Goal: Task Accomplishment & Management: Manage account settings

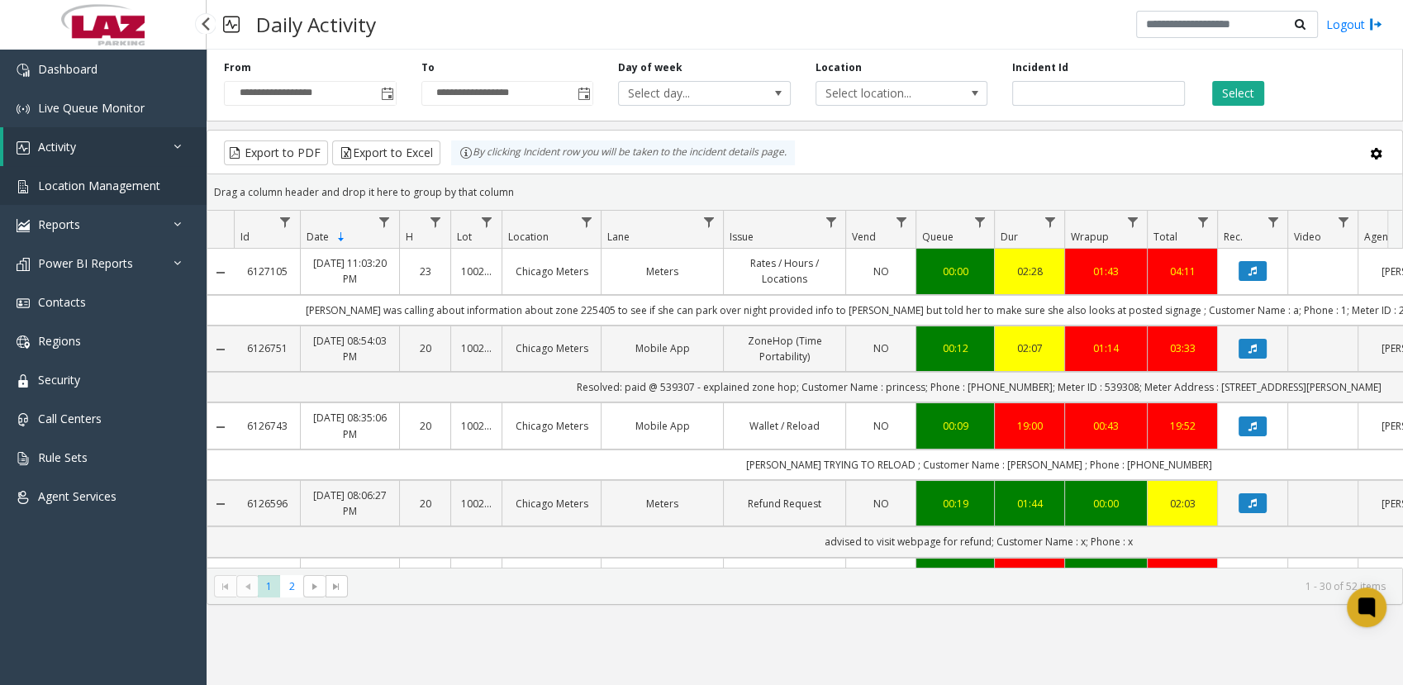
click at [83, 173] on link "Location Management" at bounding box center [103, 185] width 207 height 39
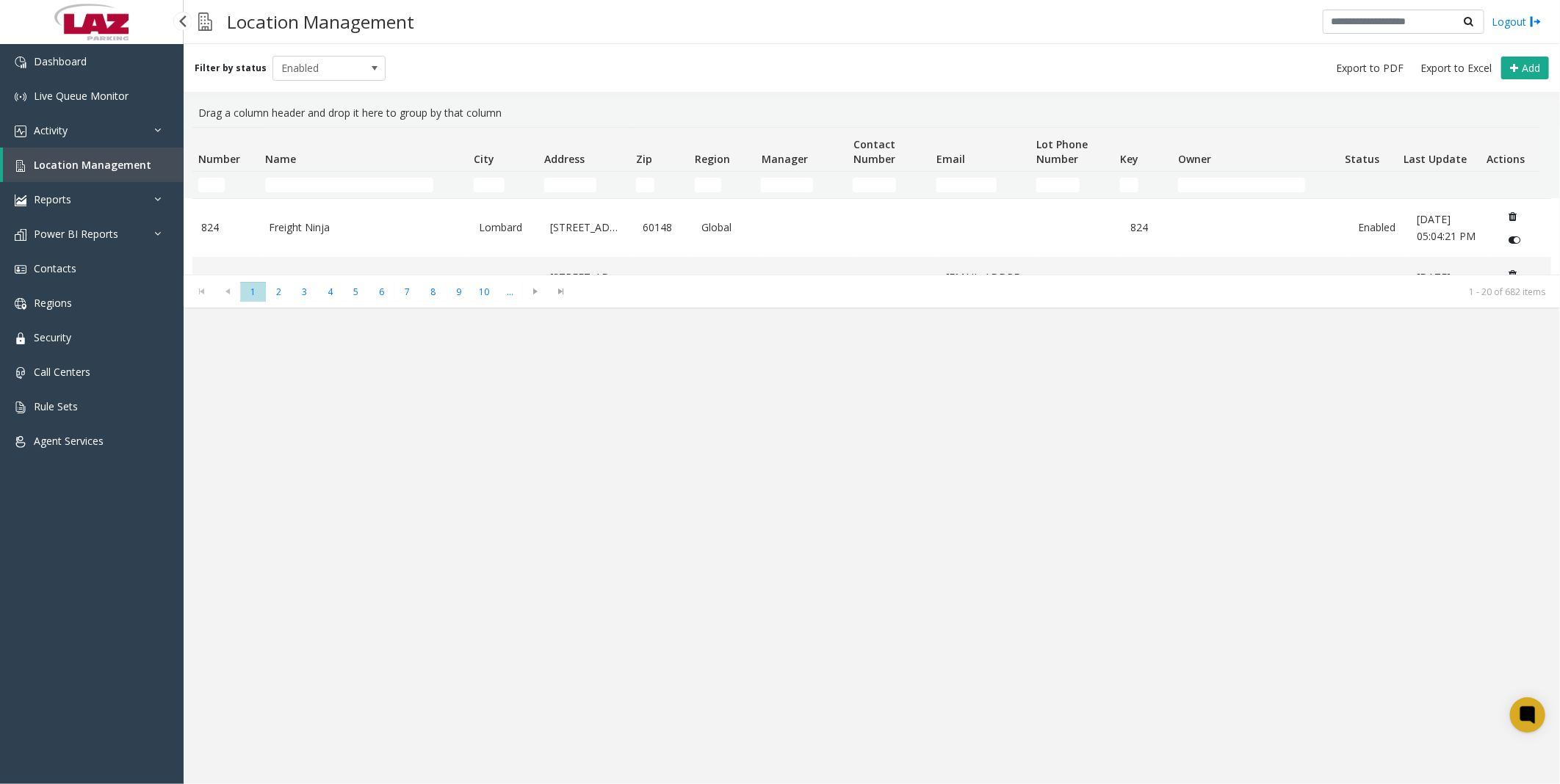
click at [48, 160] on span "Location Management" at bounding box center [92, 165] width 117 height 14
click at [86, 159] on span "Location Management" at bounding box center [92, 165] width 117 height 14
click at [60, 133] on span "Activity" at bounding box center [51, 131] width 34 height 14
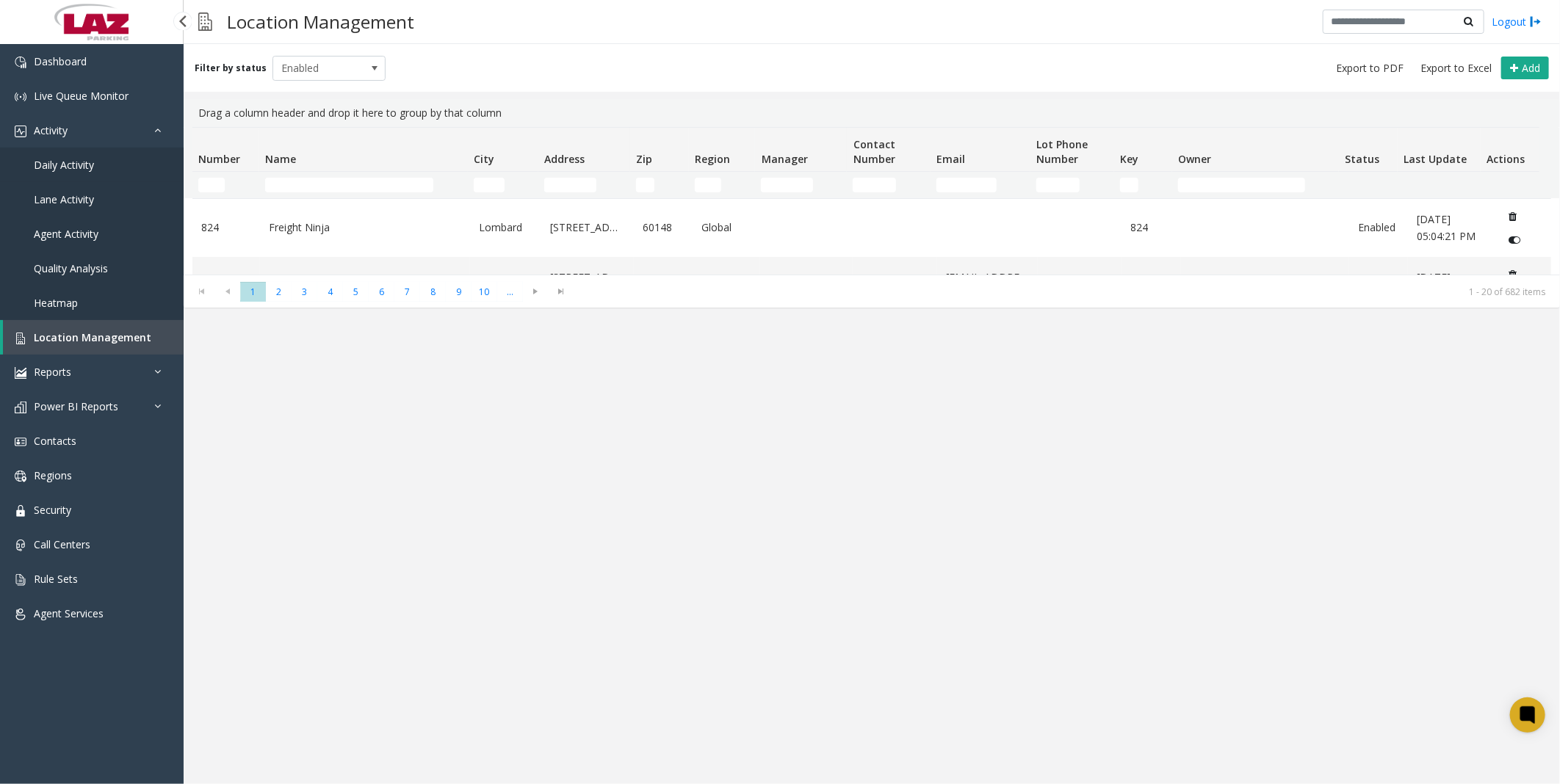
click at [62, 164] on span "Daily Activity" at bounding box center [64, 165] width 60 height 14
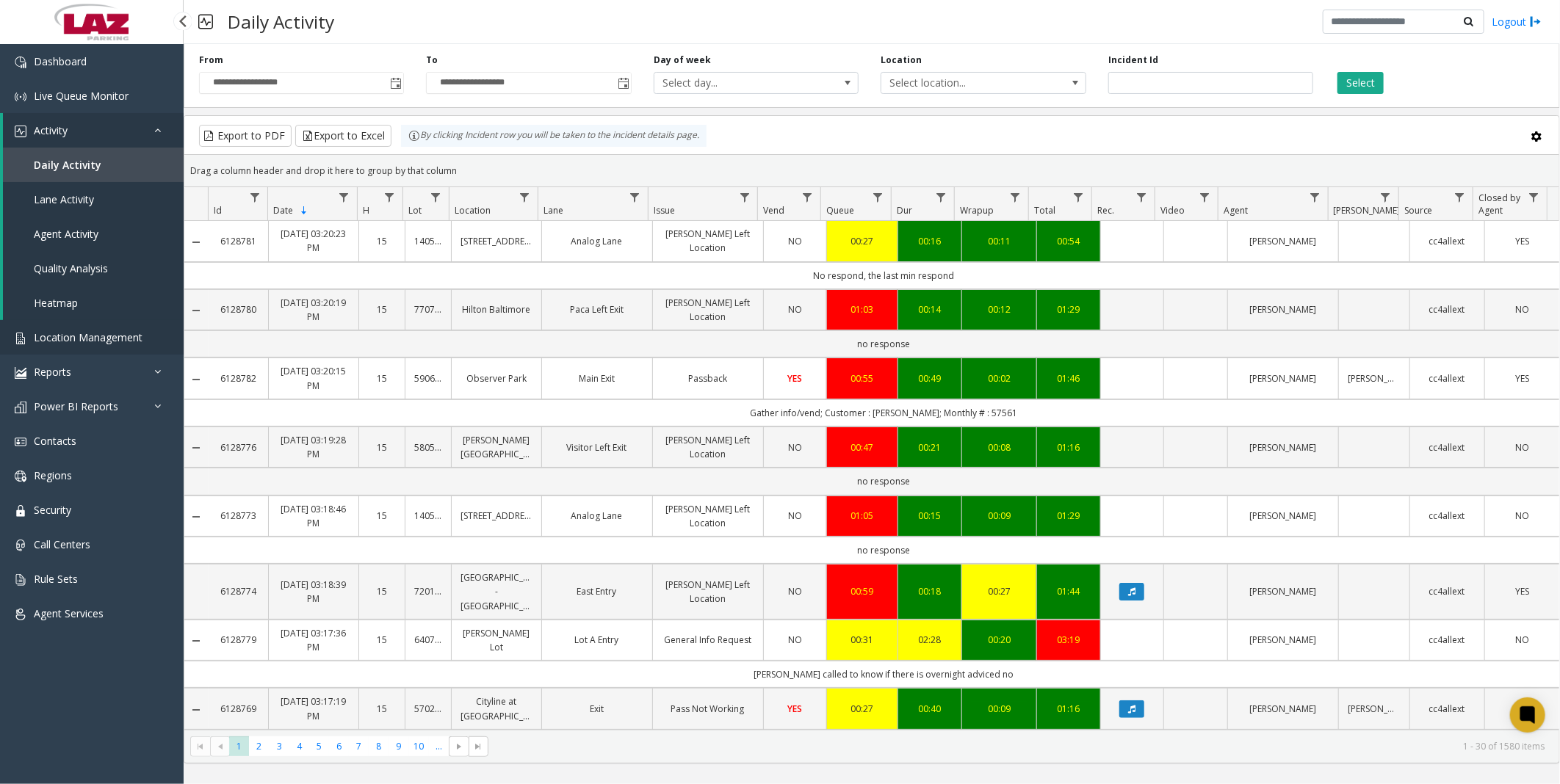
click at [82, 320] on span "Location Management" at bounding box center [88, 338] width 108 height 14
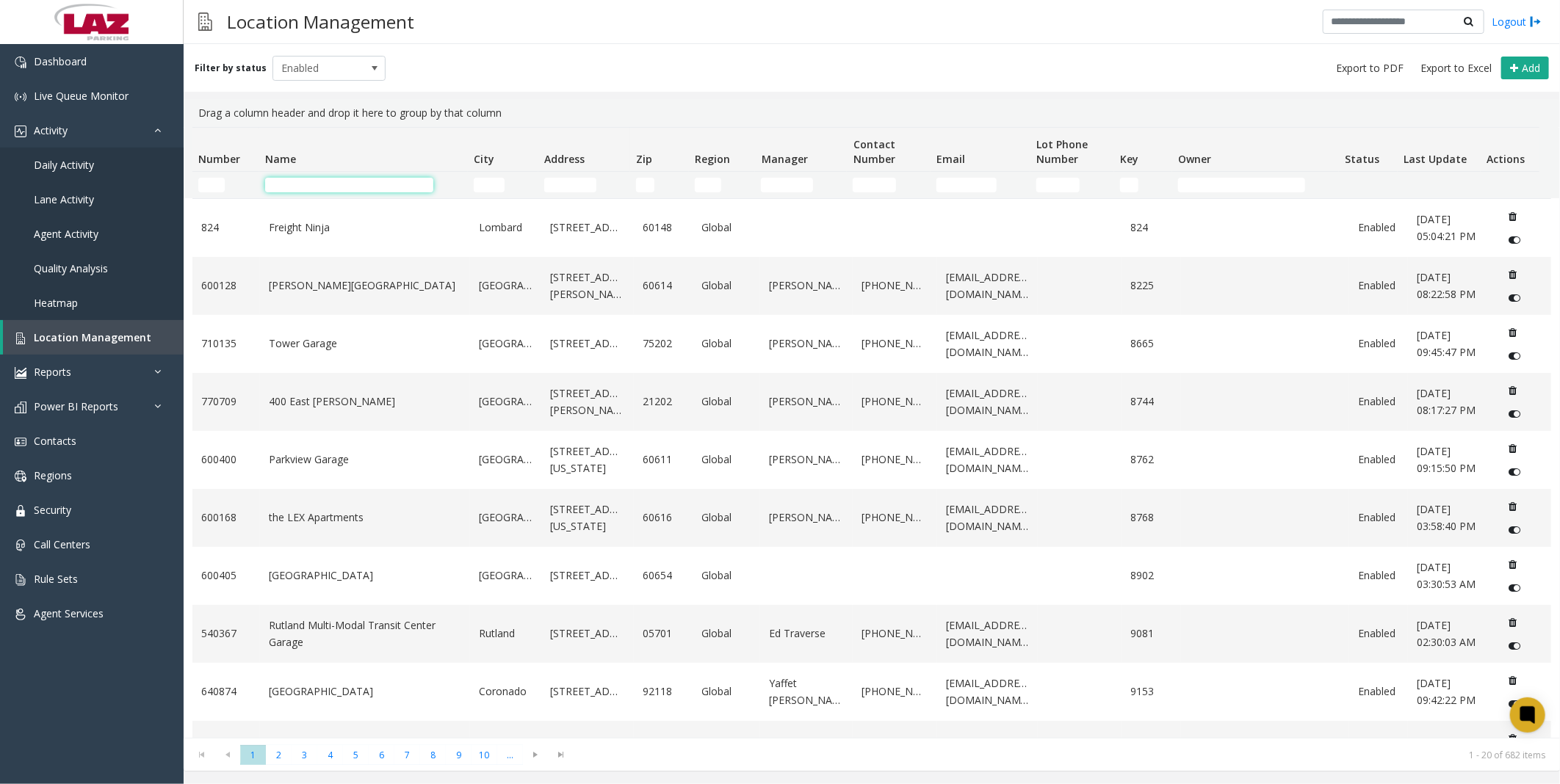
click at [292, 184] on input "Name Filter" at bounding box center [348, 185] width 168 height 15
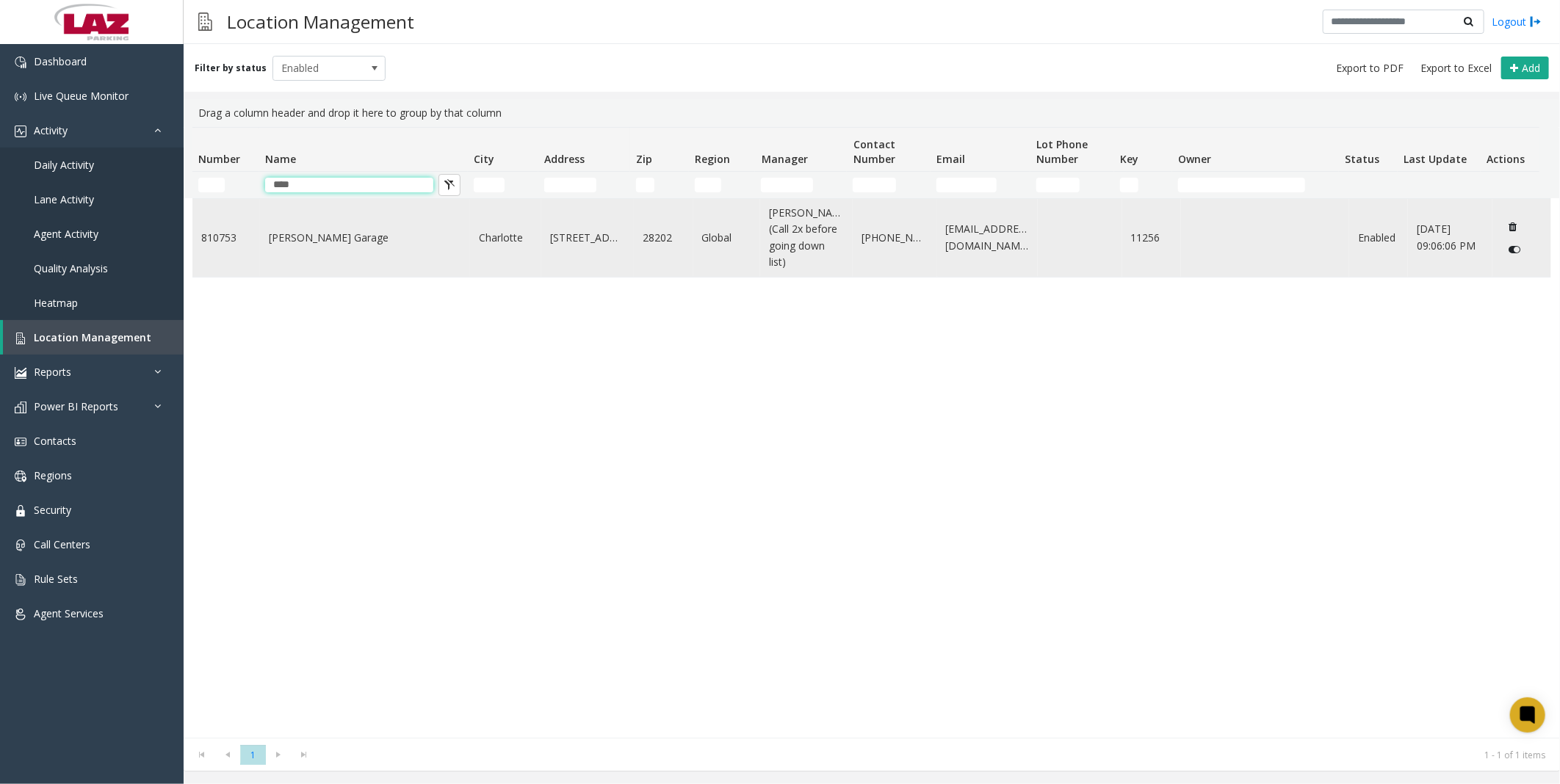
type input "****"
click at [333, 255] on td "[PERSON_NAME] Garage" at bounding box center [364, 238] width 210 height 78
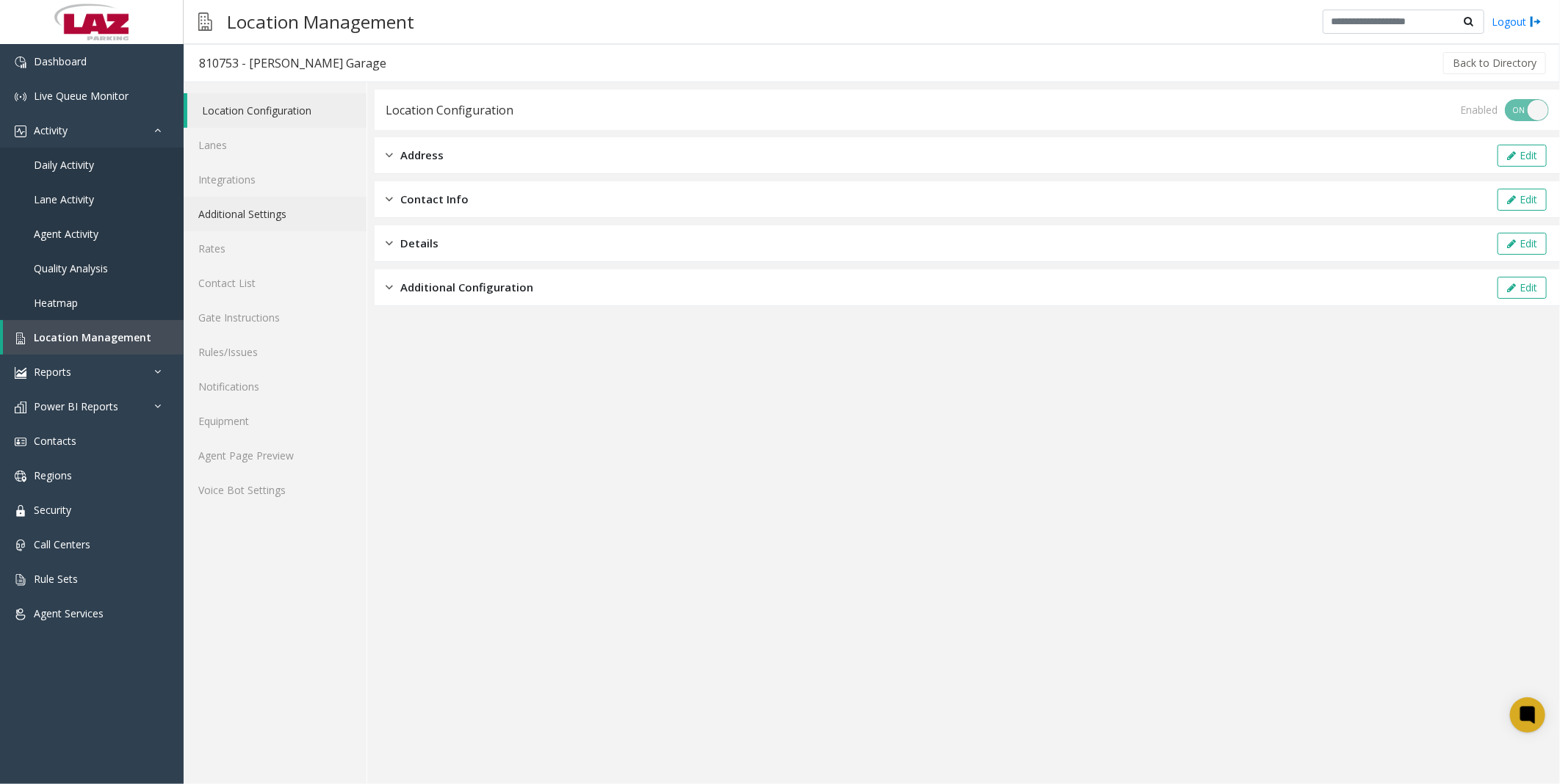
click at [264, 213] on link "Additional Settings" at bounding box center [276, 213] width 183 height 35
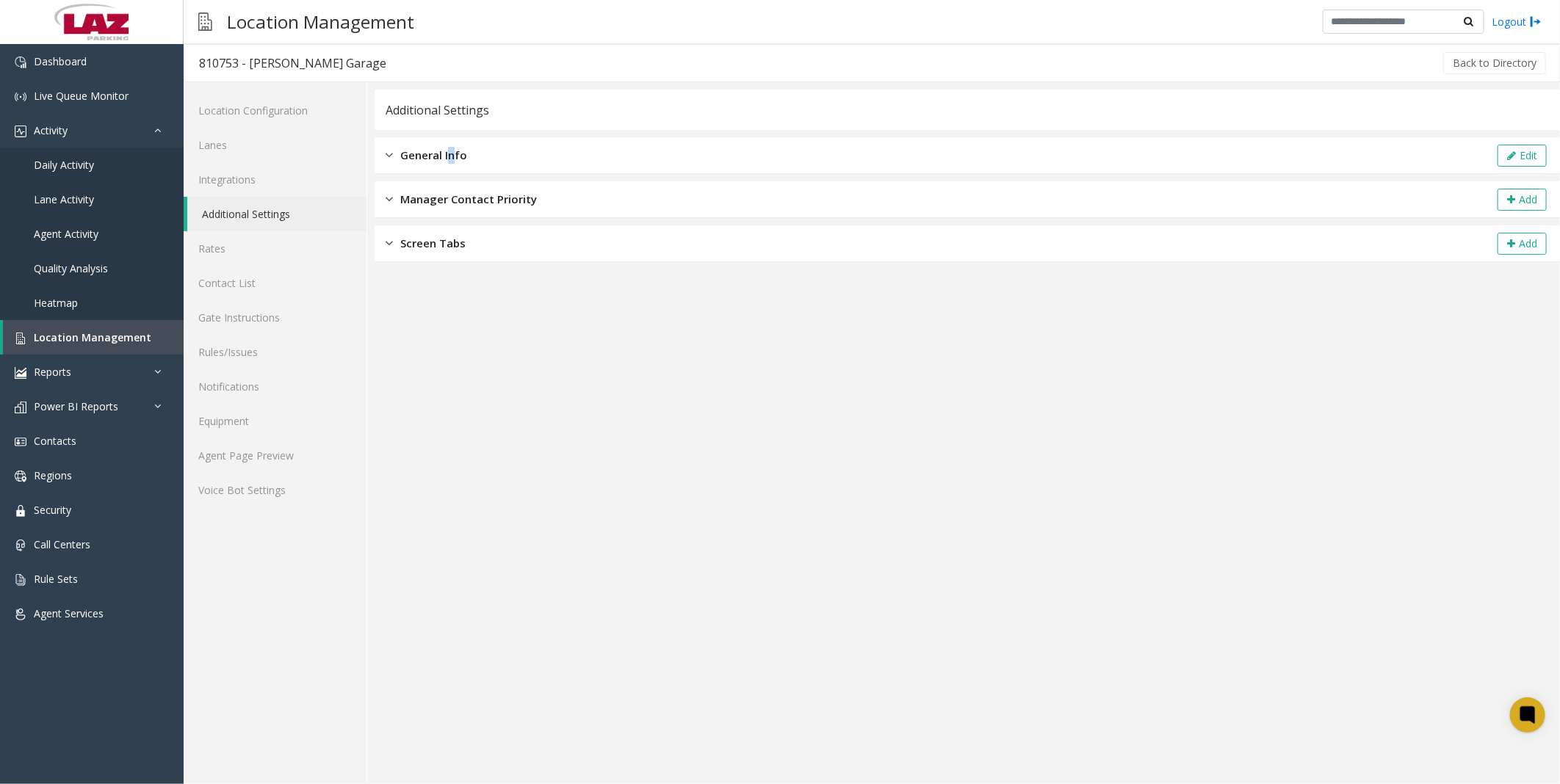
click at [452, 155] on span "General Info" at bounding box center [433, 155] width 67 height 17
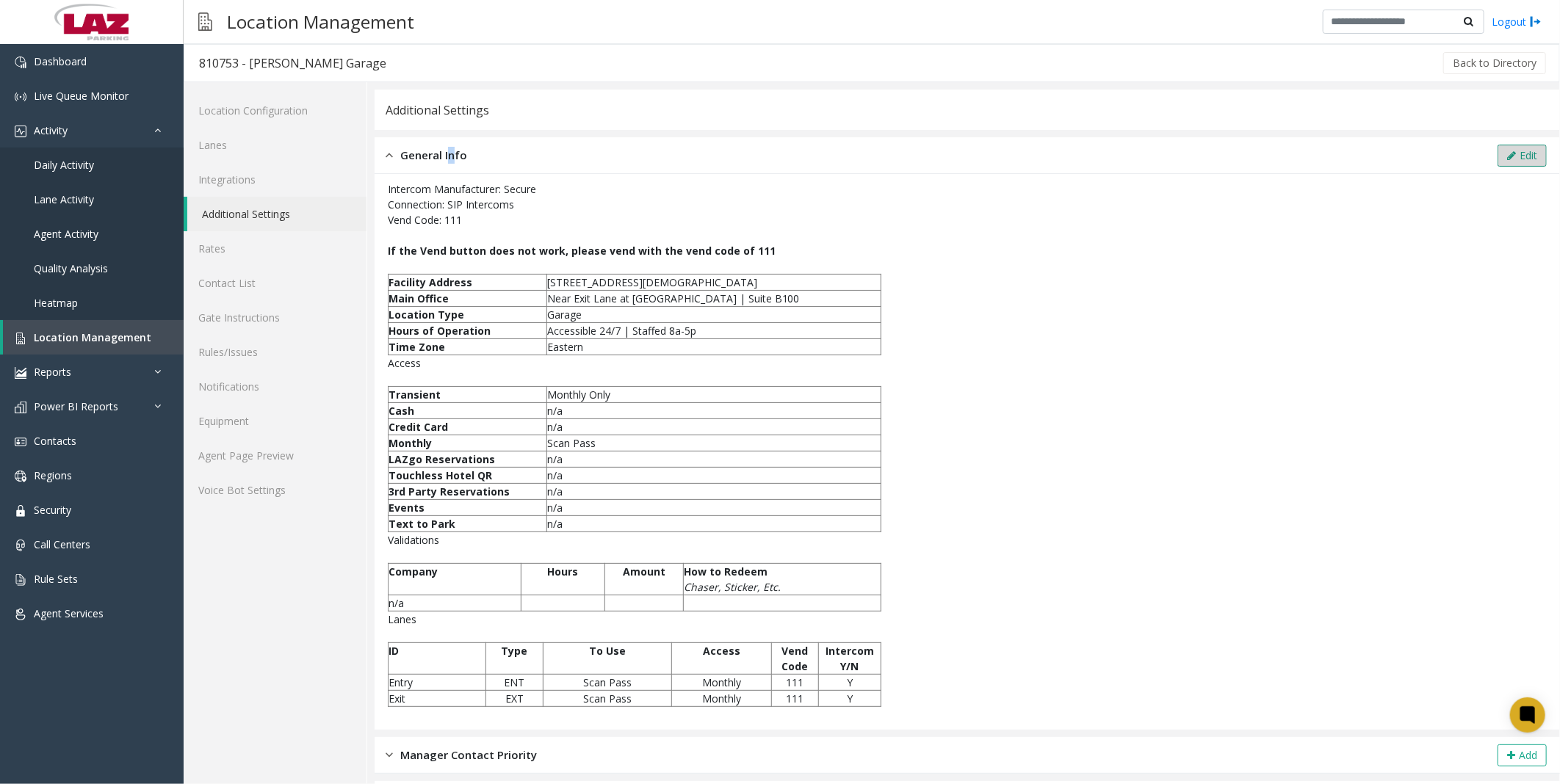
click at [697, 148] on button "Edit" at bounding box center [1522, 156] width 49 height 22
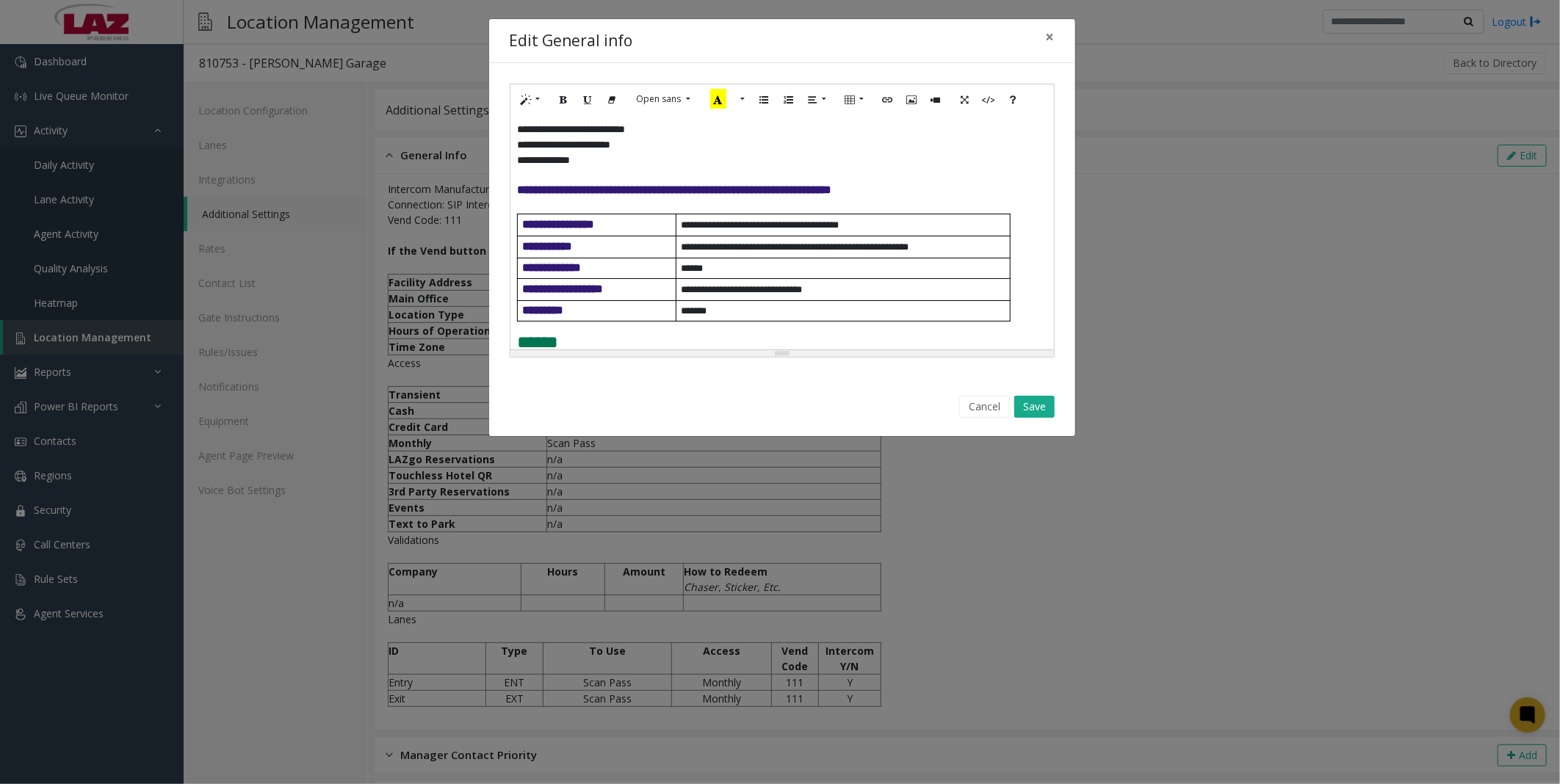
click at [519, 188] on span "**********" at bounding box center [676, 189] width 315 height 11
click at [516, 191] on div "**********" at bounding box center [781, 232] width 543 height 235
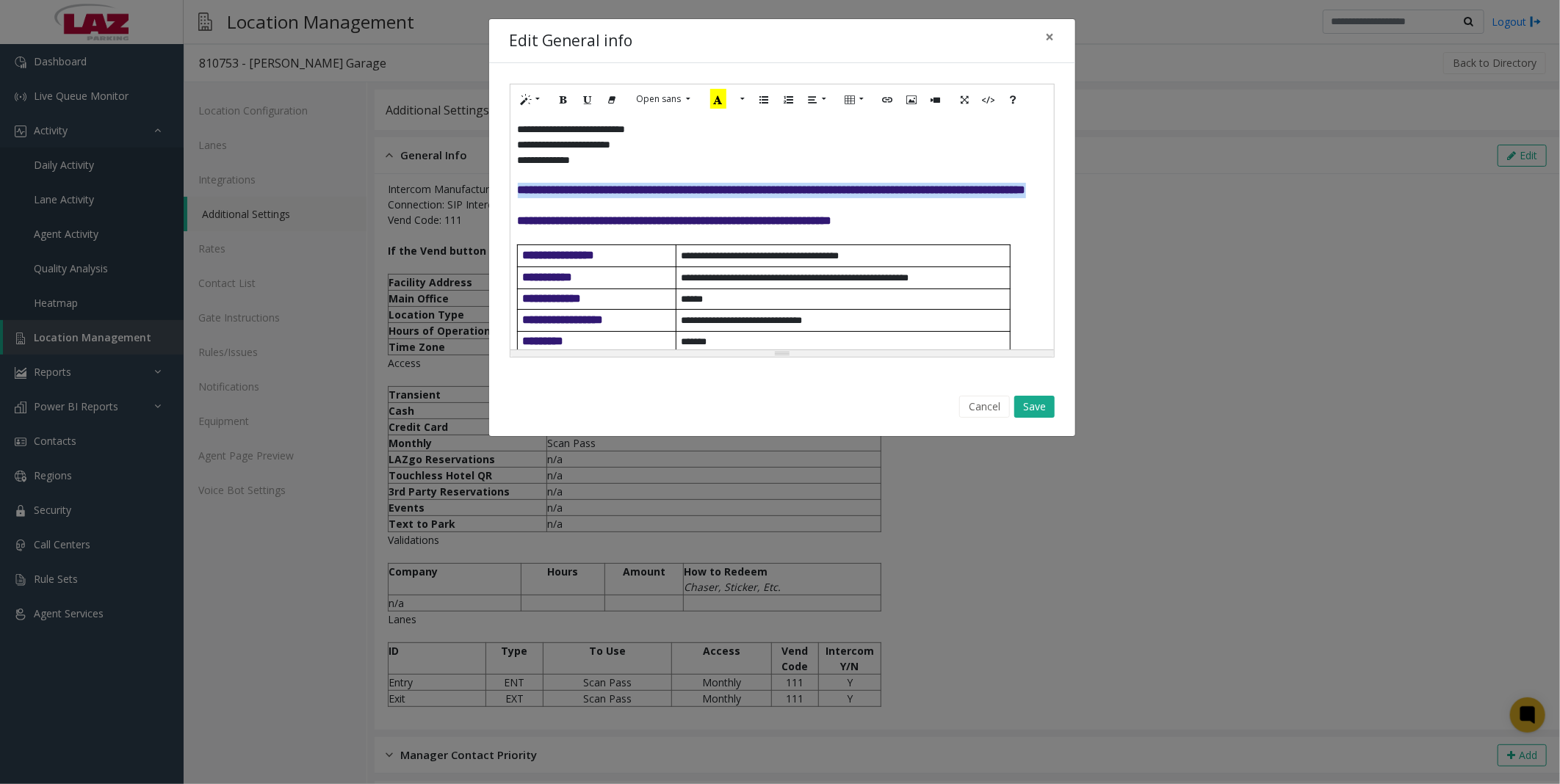
drag, startPoint x: 698, startPoint y: 202, endPoint x: 519, endPoint y: 188, distance: 179.5
click at [519, 188] on p "**********" at bounding box center [782, 190] width 529 height 15
click at [569, 94] on icon "Bold (CTRL+B)" at bounding box center [564, 99] width 9 height 12
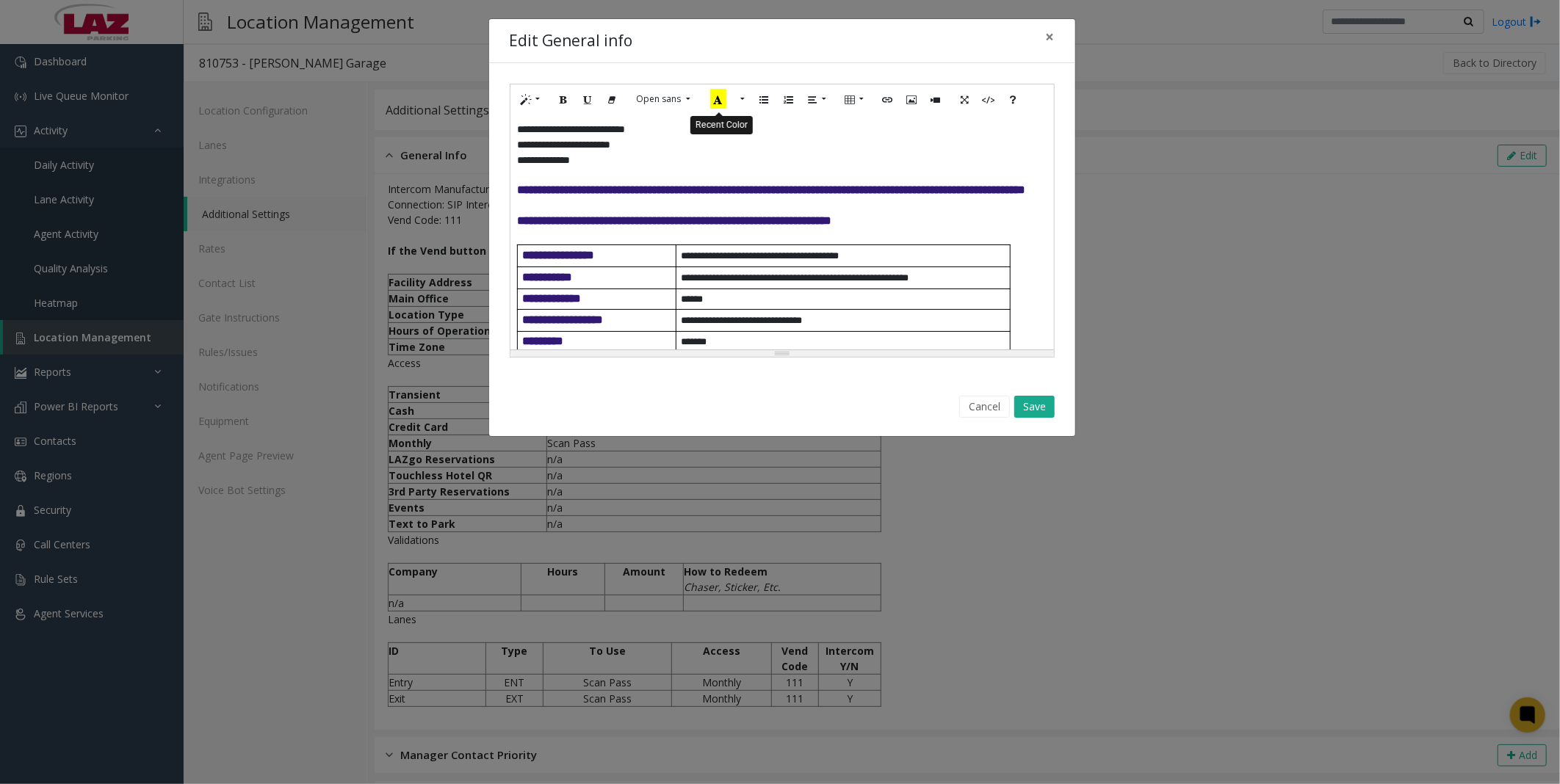
click at [697, 100] on icon "Recent Color" at bounding box center [718, 99] width 16 height 20
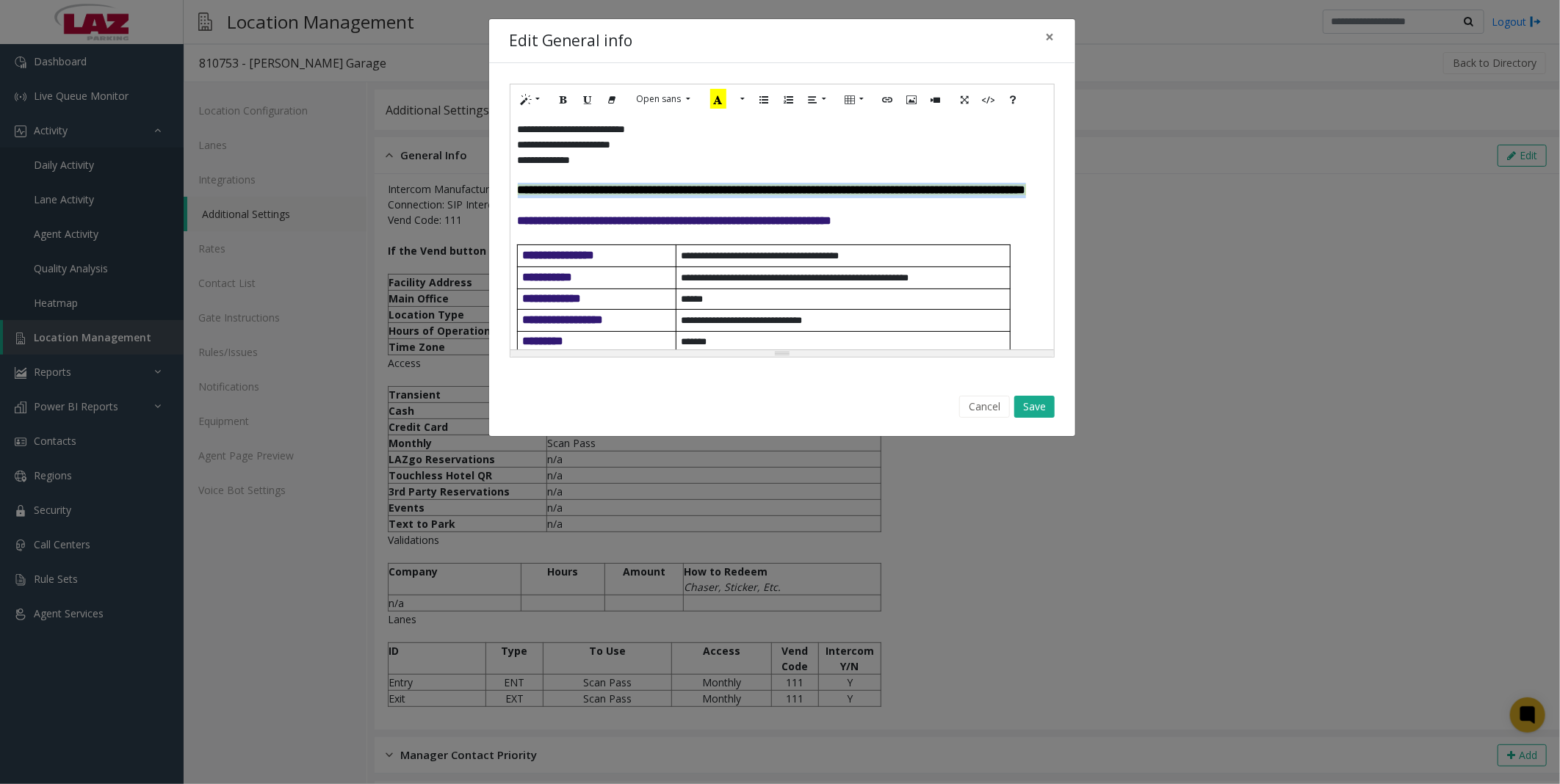
click at [697, 198] on p "**********" at bounding box center [782, 190] width 529 height 15
click at [697, 320] on button "Save" at bounding box center [1034, 406] width 40 height 22
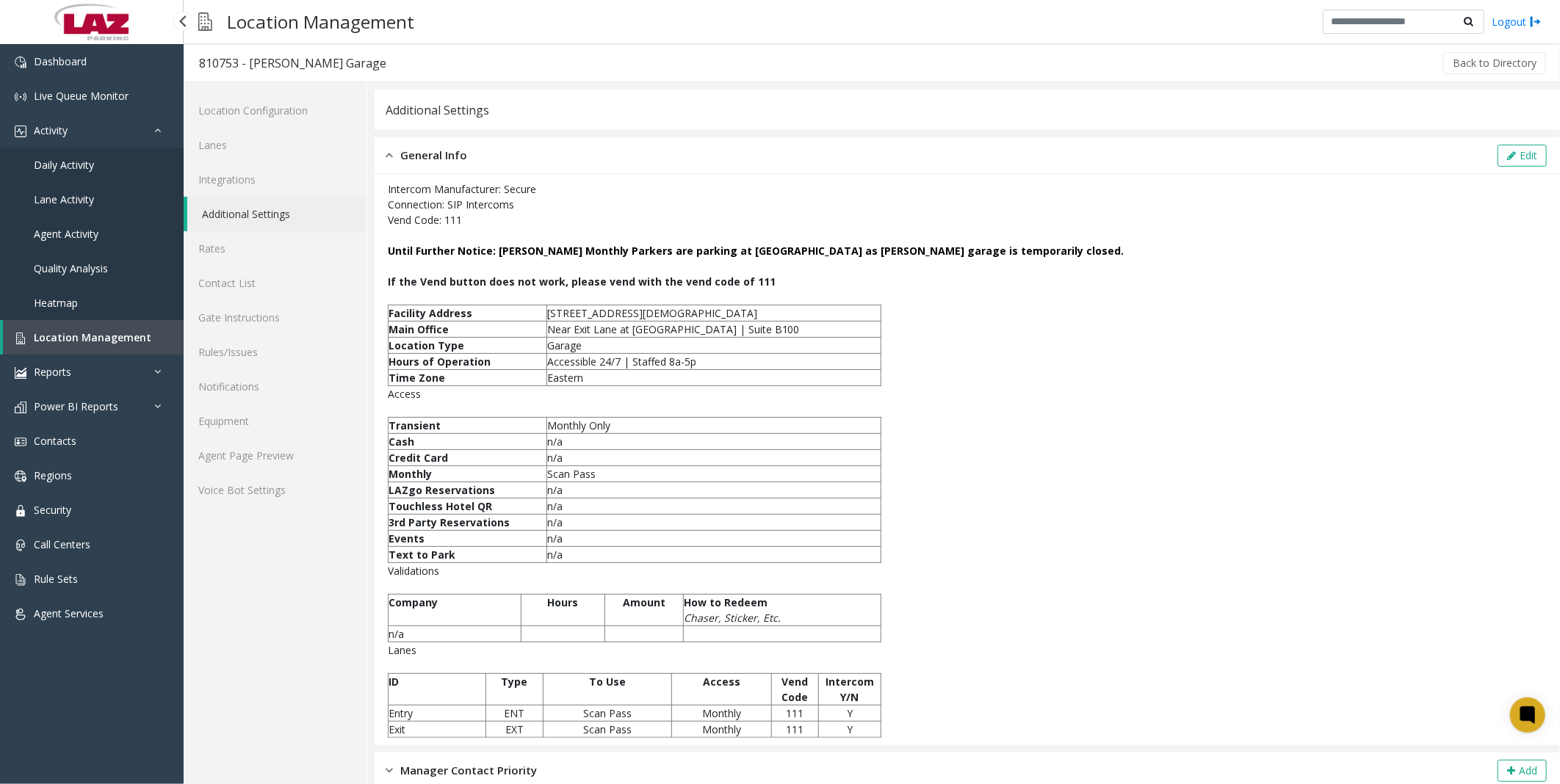
click at [81, 320] on span "Location Management" at bounding box center [92, 338] width 117 height 14
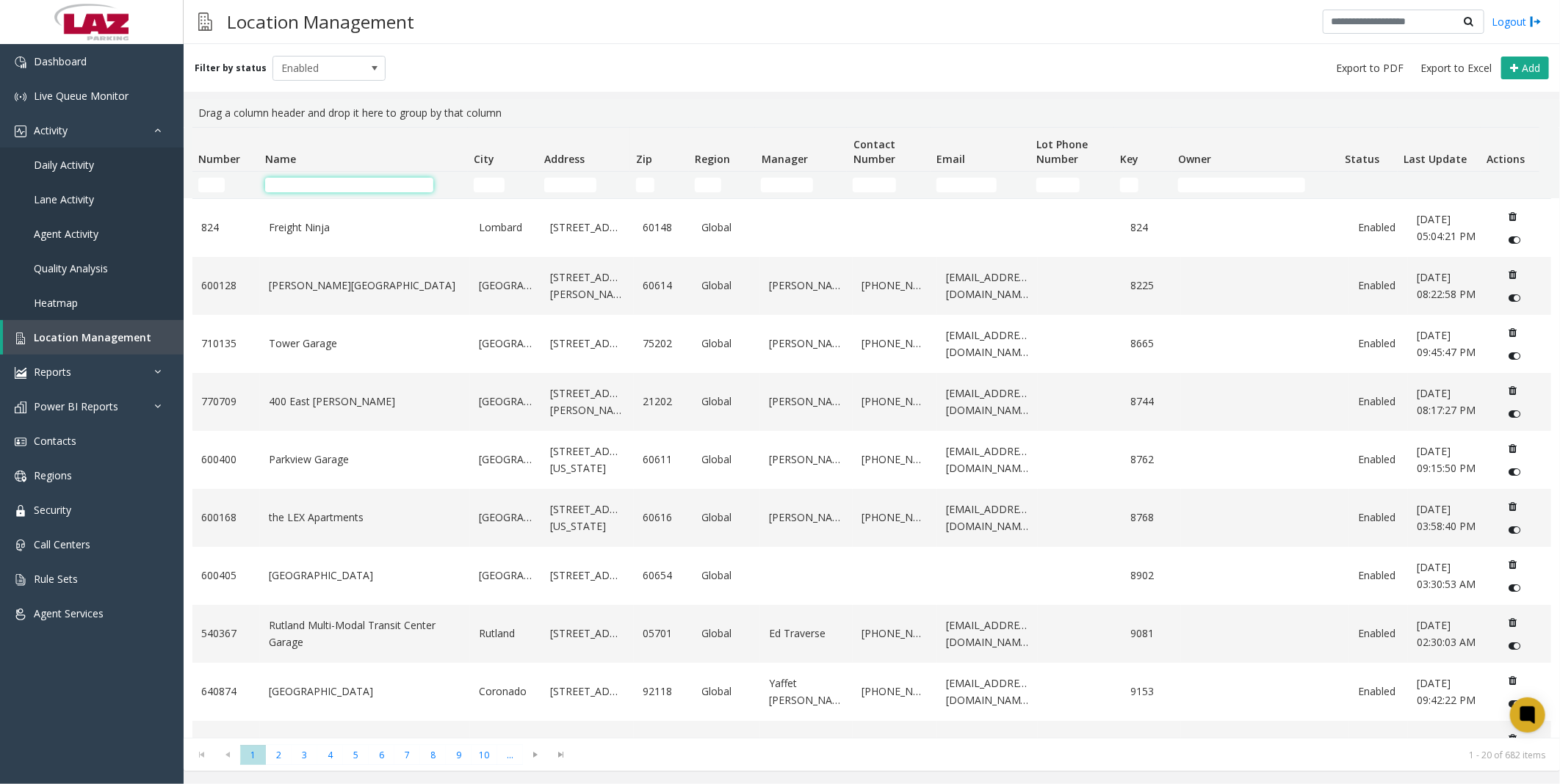
click at [351, 185] on input "Name Filter" at bounding box center [348, 185] width 168 height 15
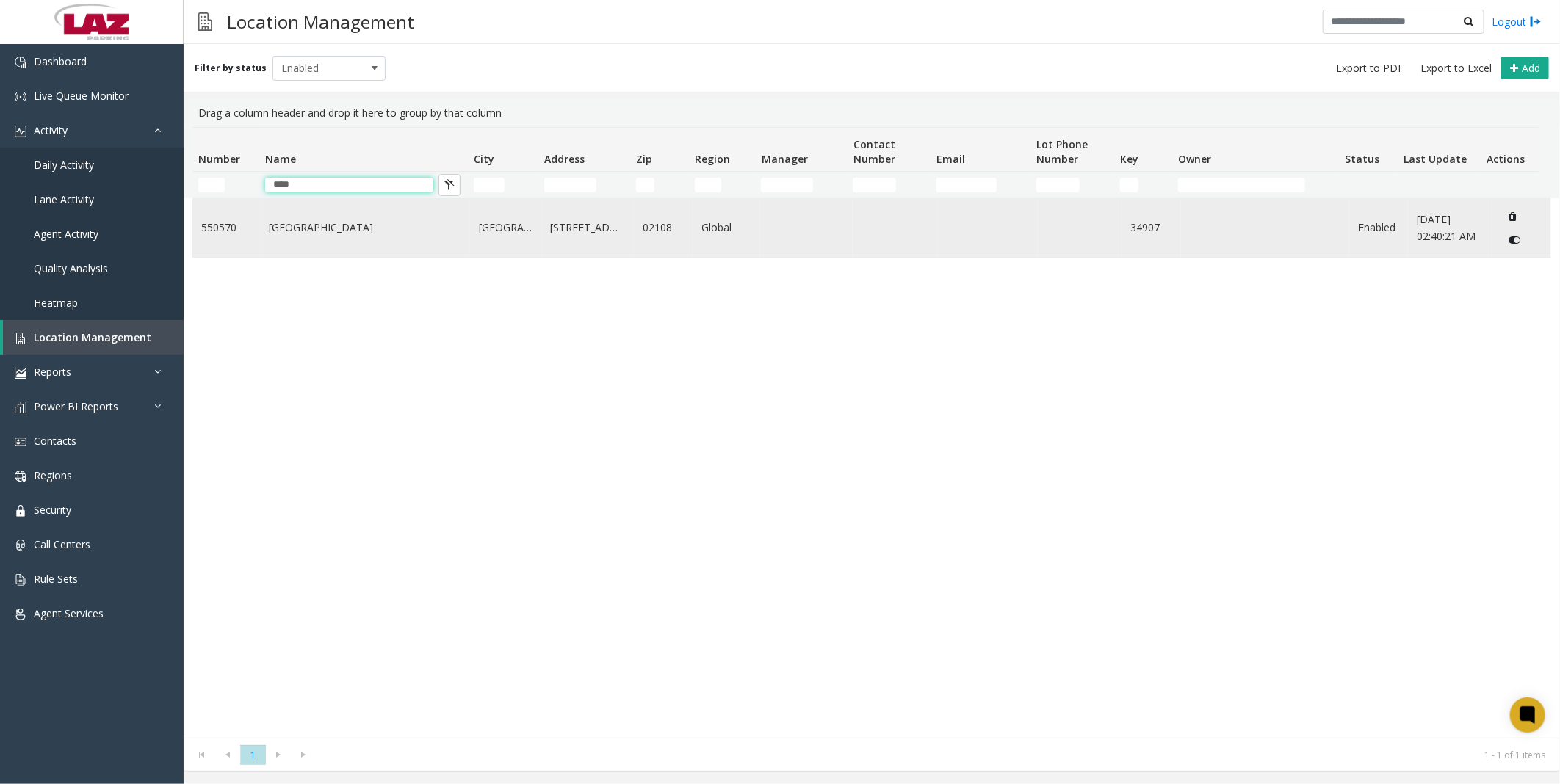
type input "****"
click at [336, 223] on link "[GEOGRAPHIC_DATA]" at bounding box center [364, 228] width 192 height 16
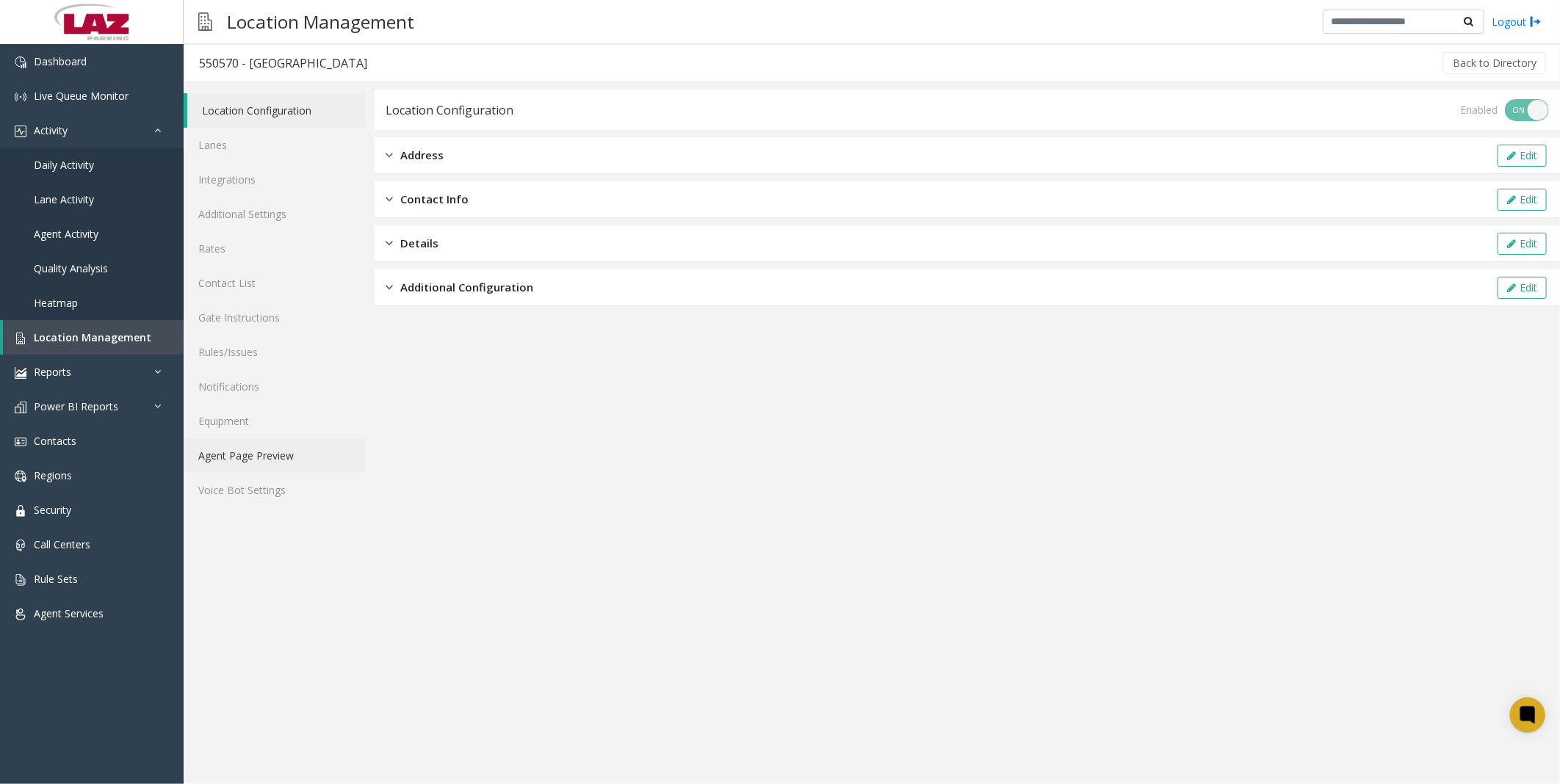
click at [224, 320] on link "Agent Page Preview" at bounding box center [276, 455] width 183 height 35
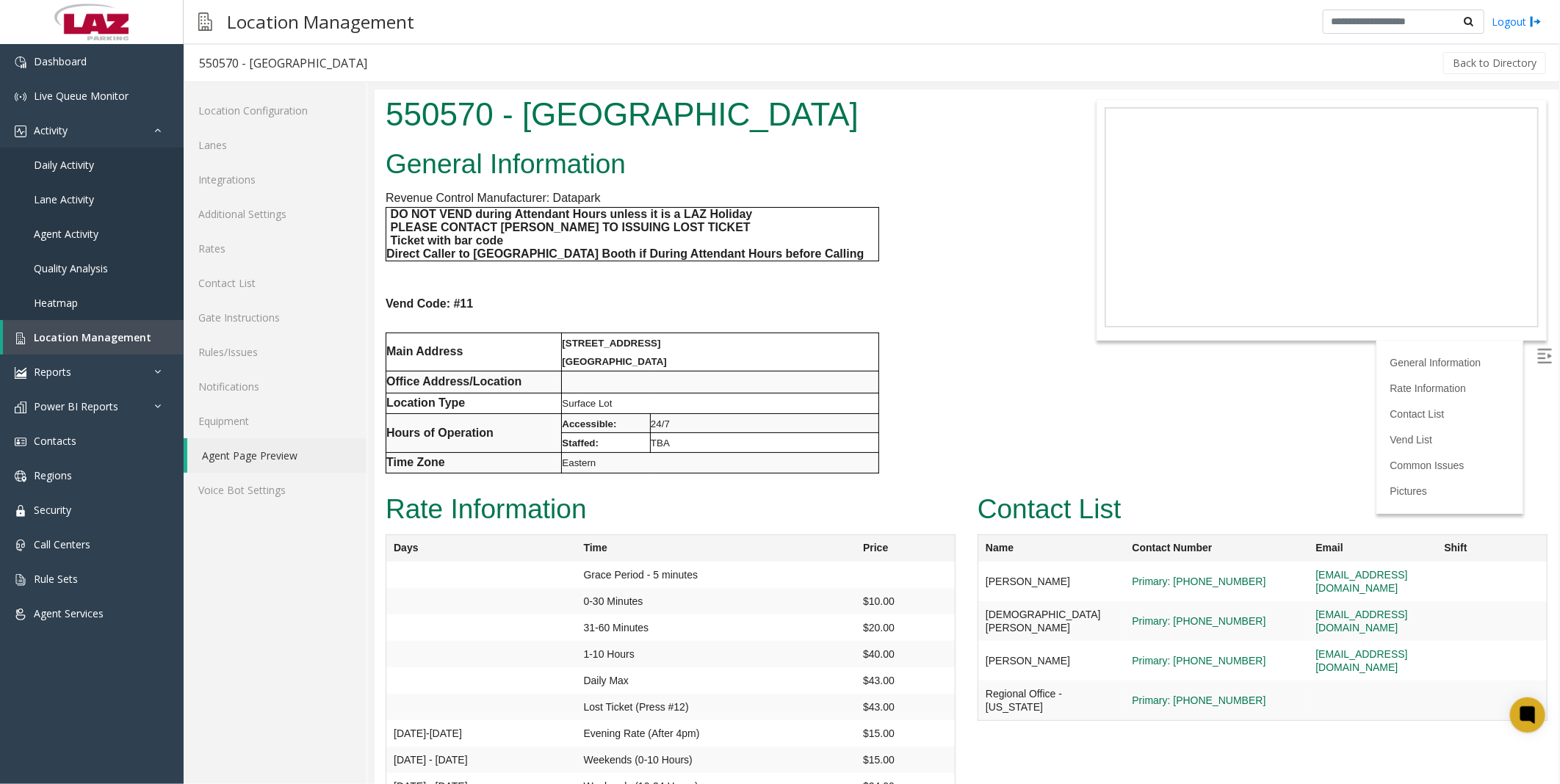
click at [697, 320] on div "General Information Revenue Control Manufacturer: Datapark DO NOT VEND during A…" at bounding box center [719, 315] width 691 height 345
drag, startPoint x: 993, startPoint y: 516, endPoint x: 974, endPoint y: 262, distance: 254.7
click at [697, 242] on div "General Information Revenue Control Manufacturer: Datapark DO NOT VEND during A…" at bounding box center [719, 315] width 691 height 345
click at [86, 320] on span "Location Management" at bounding box center [92, 338] width 117 height 14
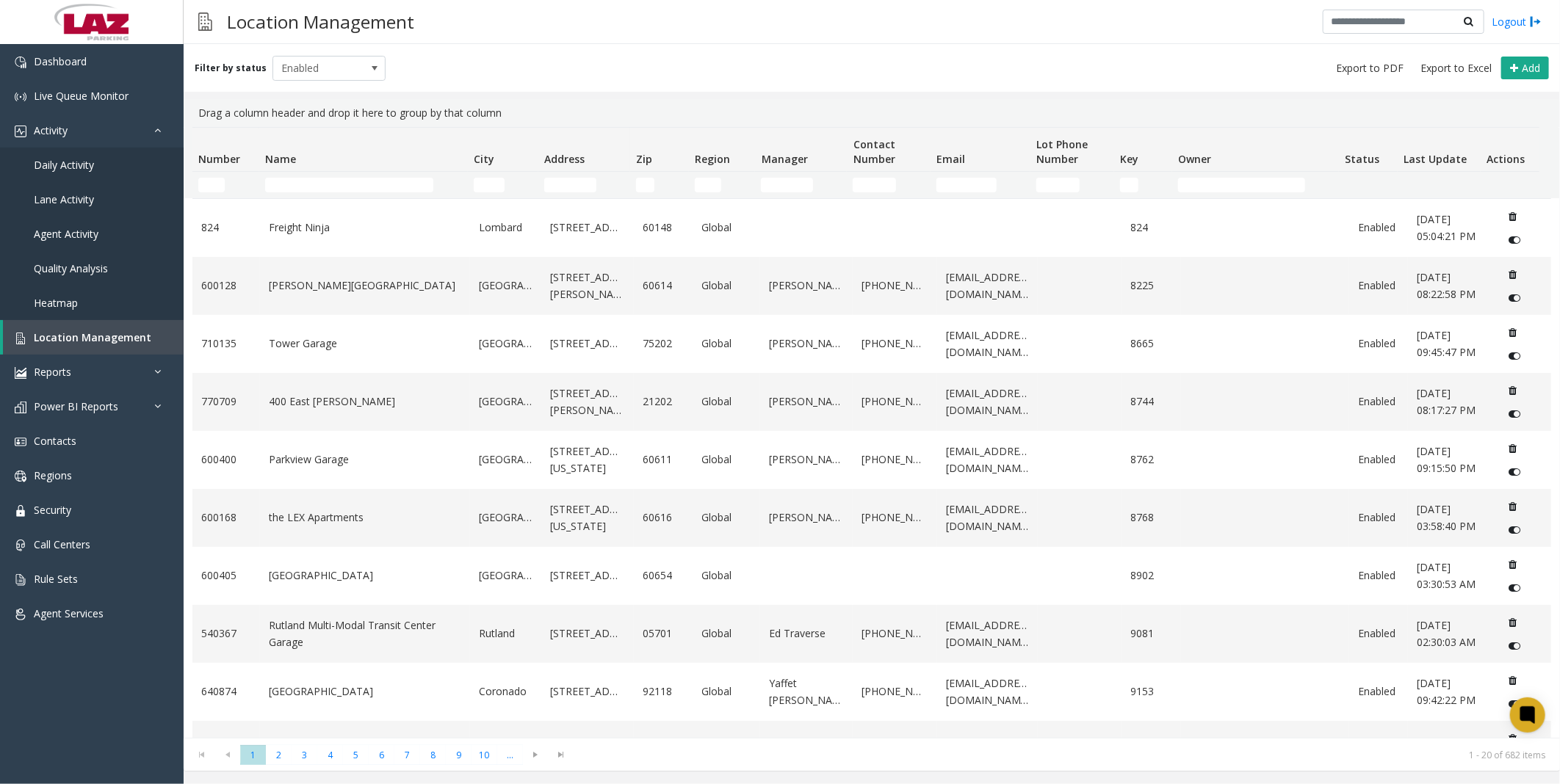
click at [332, 192] on td "Name Filter" at bounding box center [364, 185] width 209 height 27
click at [332, 186] on input "Name Filter" at bounding box center [348, 185] width 168 height 15
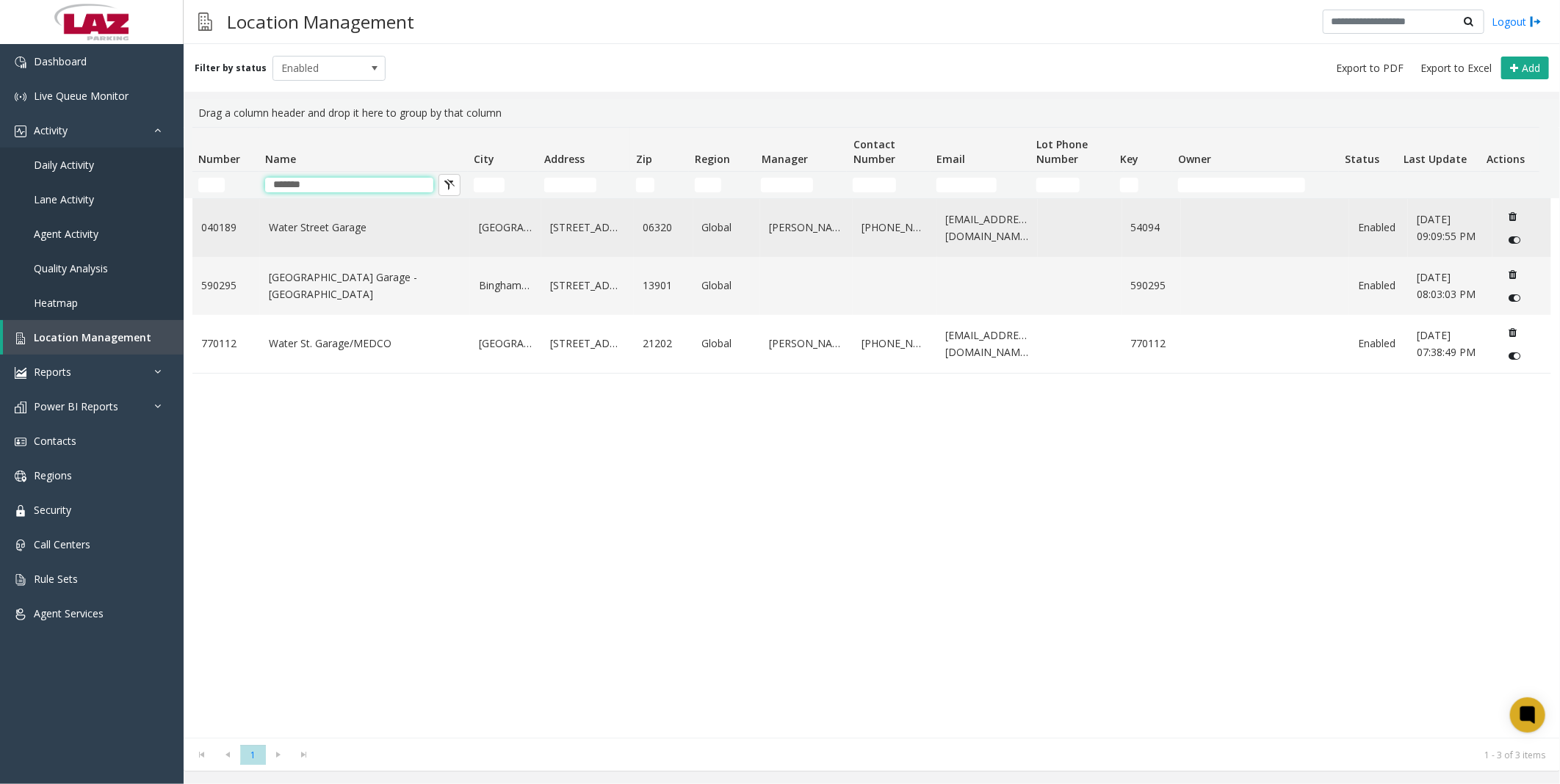
type input "*******"
click at [272, 230] on link "Water Street Garage" at bounding box center [364, 228] width 192 height 16
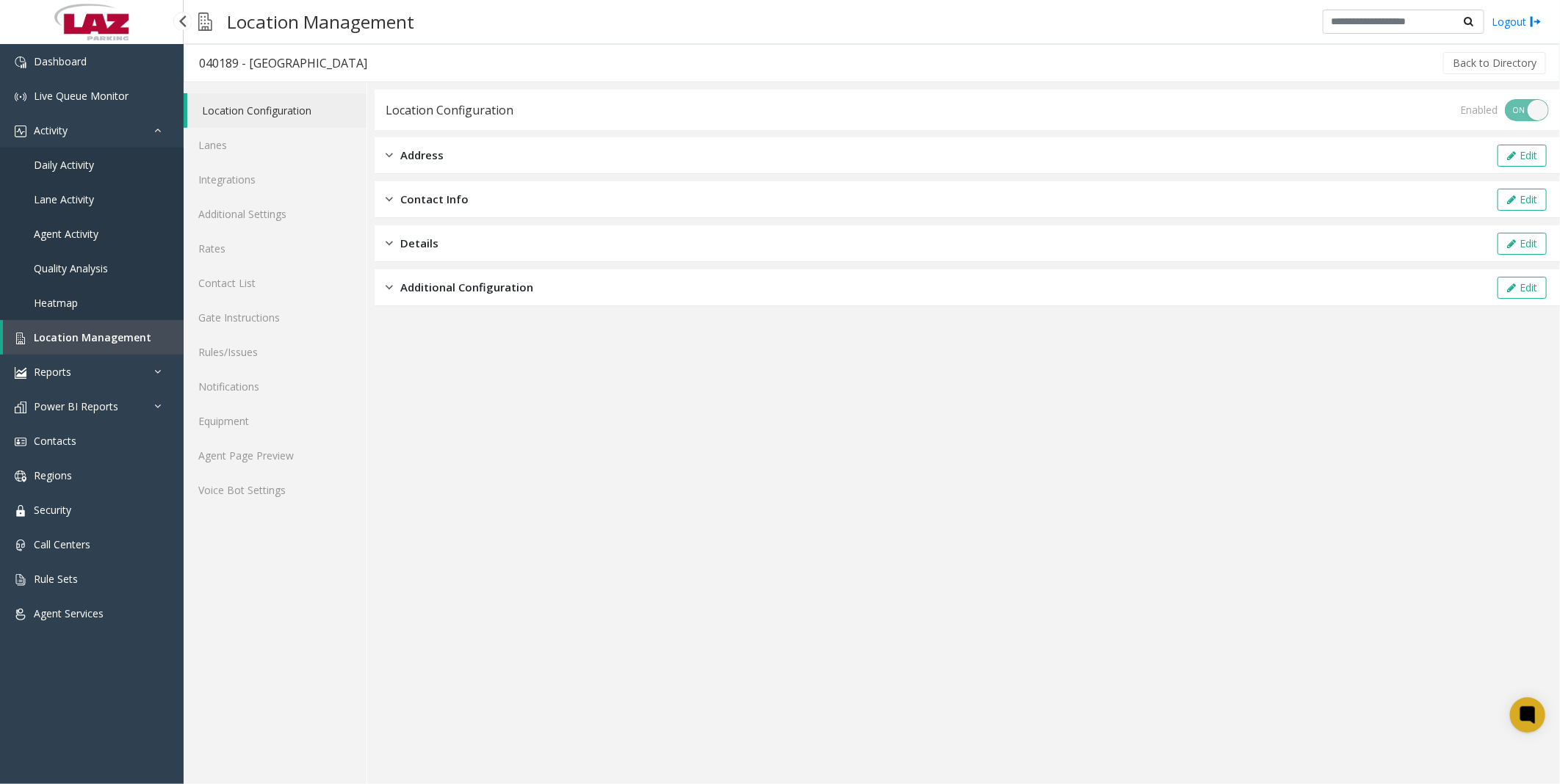
click at [70, 320] on span "Location Management" at bounding box center [92, 338] width 117 height 14
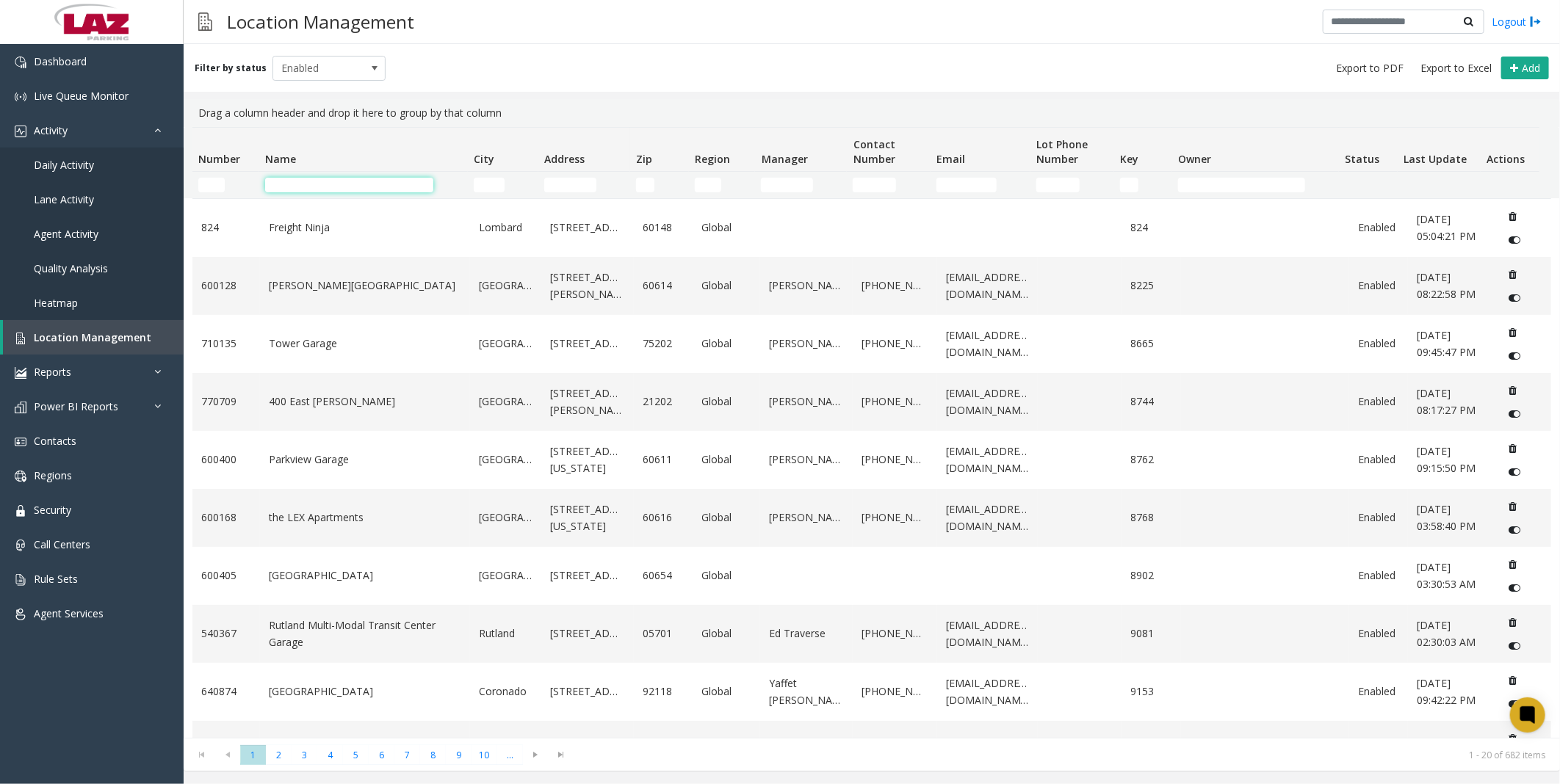
click at [322, 178] on input "Name Filter" at bounding box center [348, 185] width 168 height 15
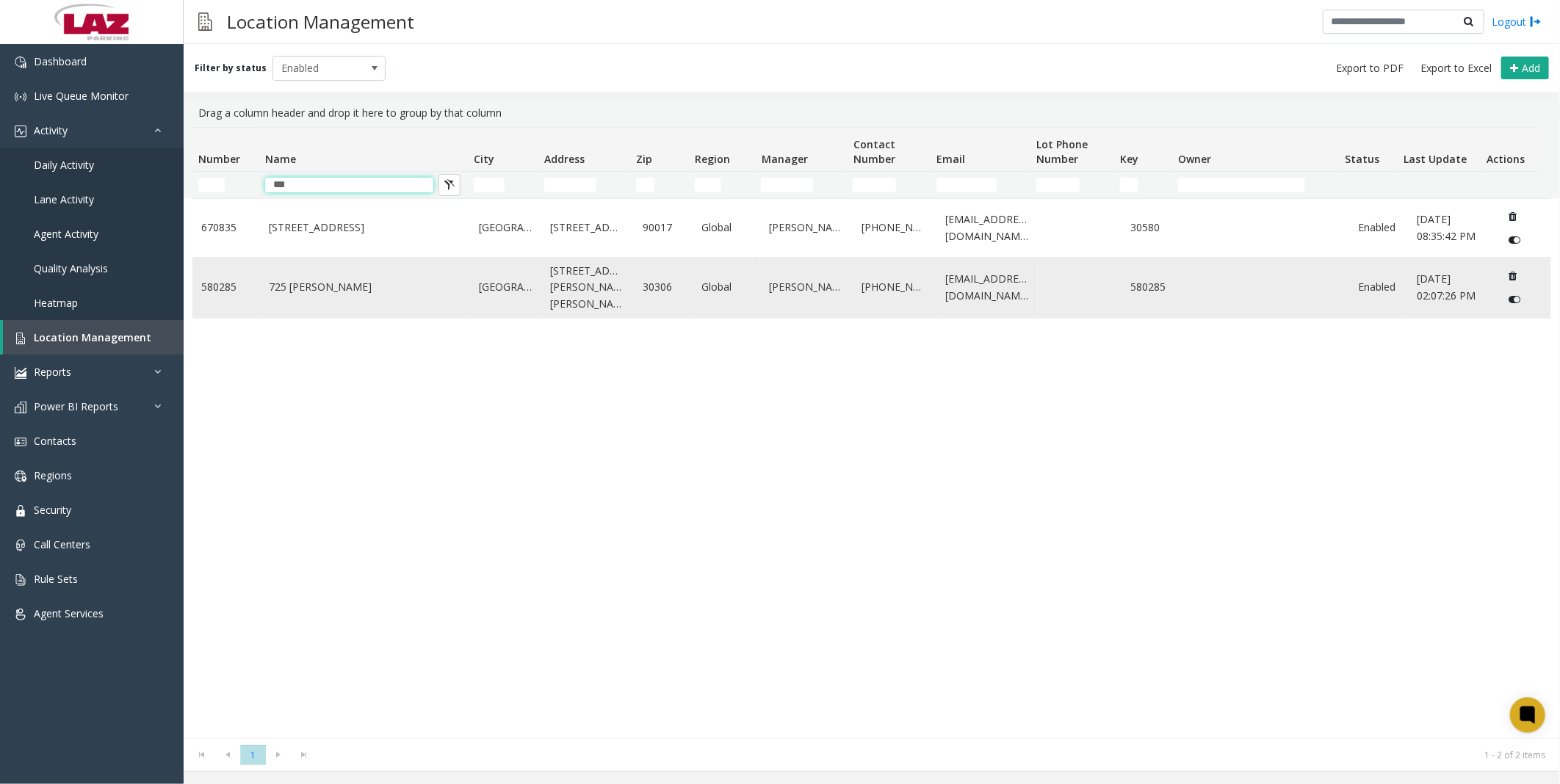
type input "***"
click at [304, 292] on link "725 [PERSON_NAME]" at bounding box center [364, 287] width 192 height 16
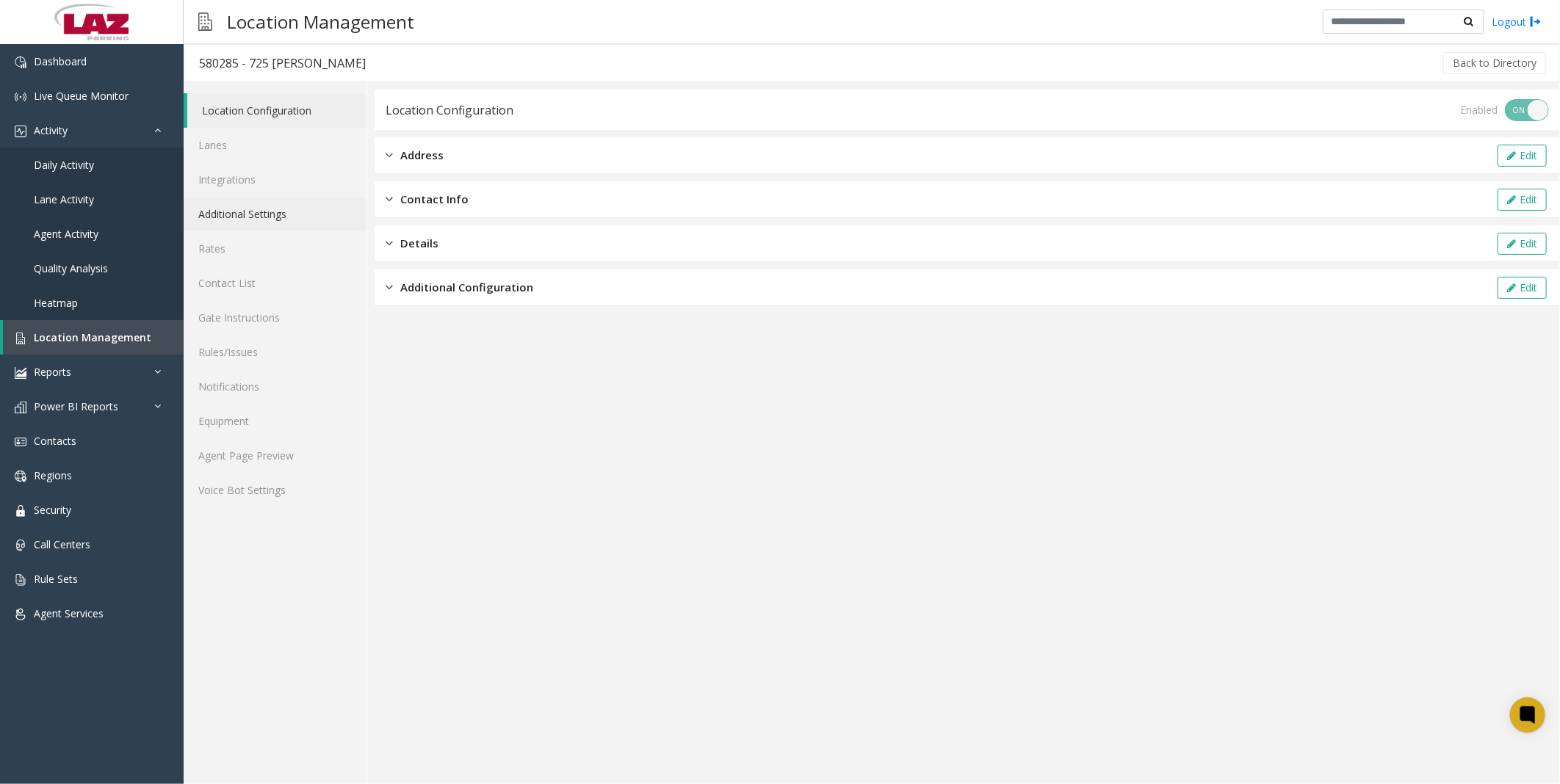
click at [245, 209] on link "Additional Settings" at bounding box center [276, 213] width 183 height 35
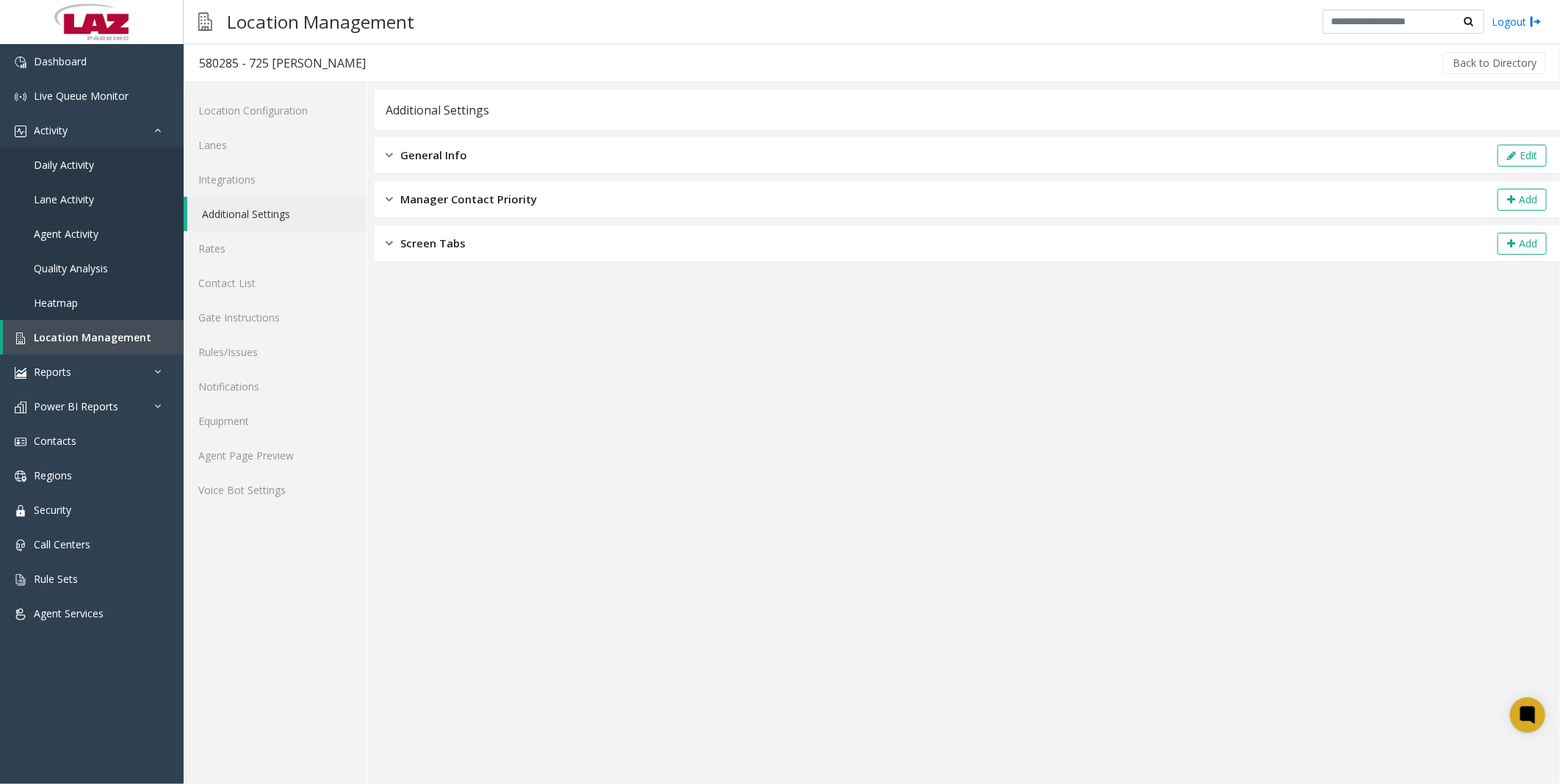
click at [477, 141] on div "General Info Edit" at bounding box center [967, 156] width 1186 height 36
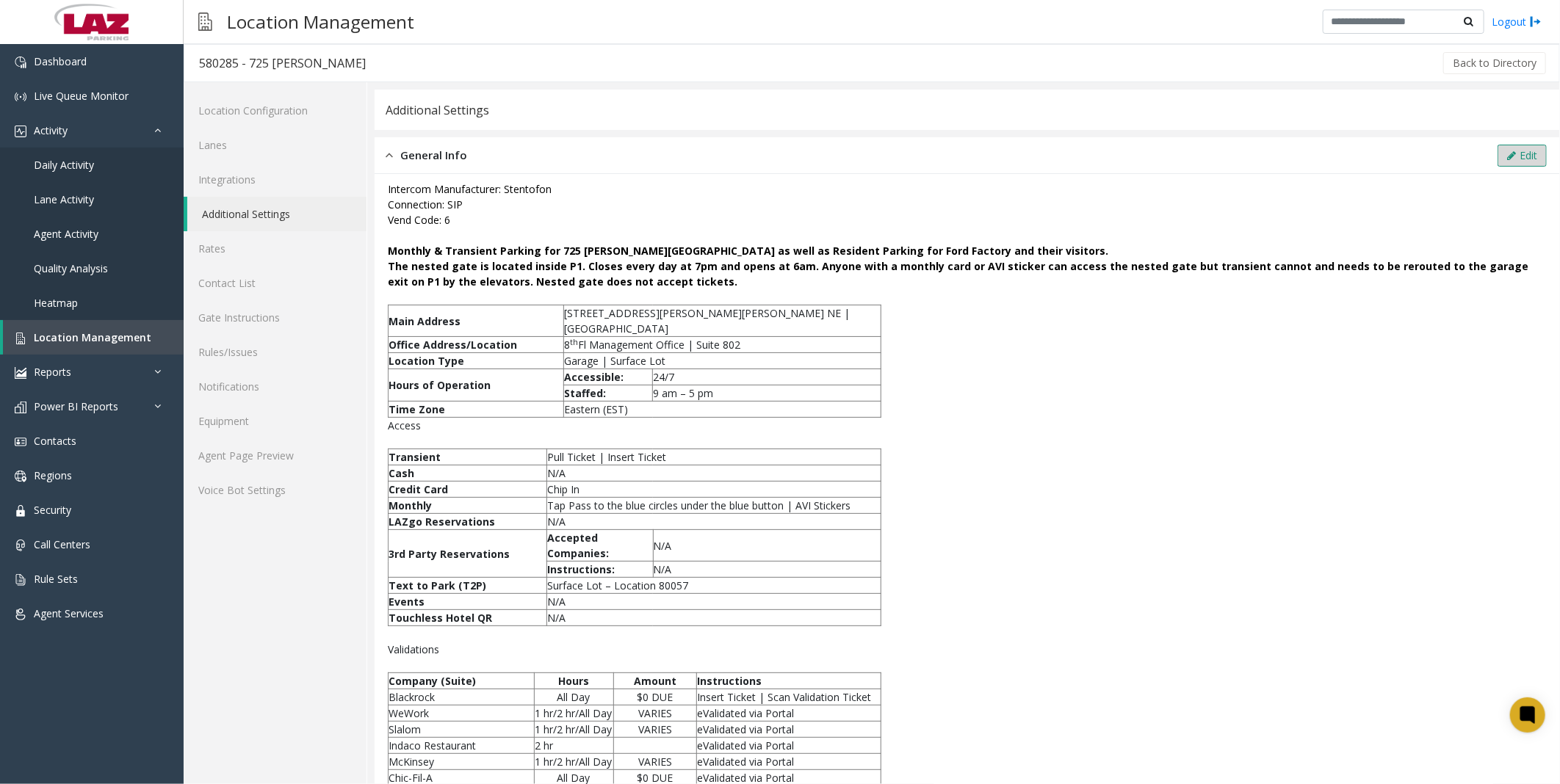
click at [697, 153] on icon at bounding box center [1511, 156] width 9 height 11
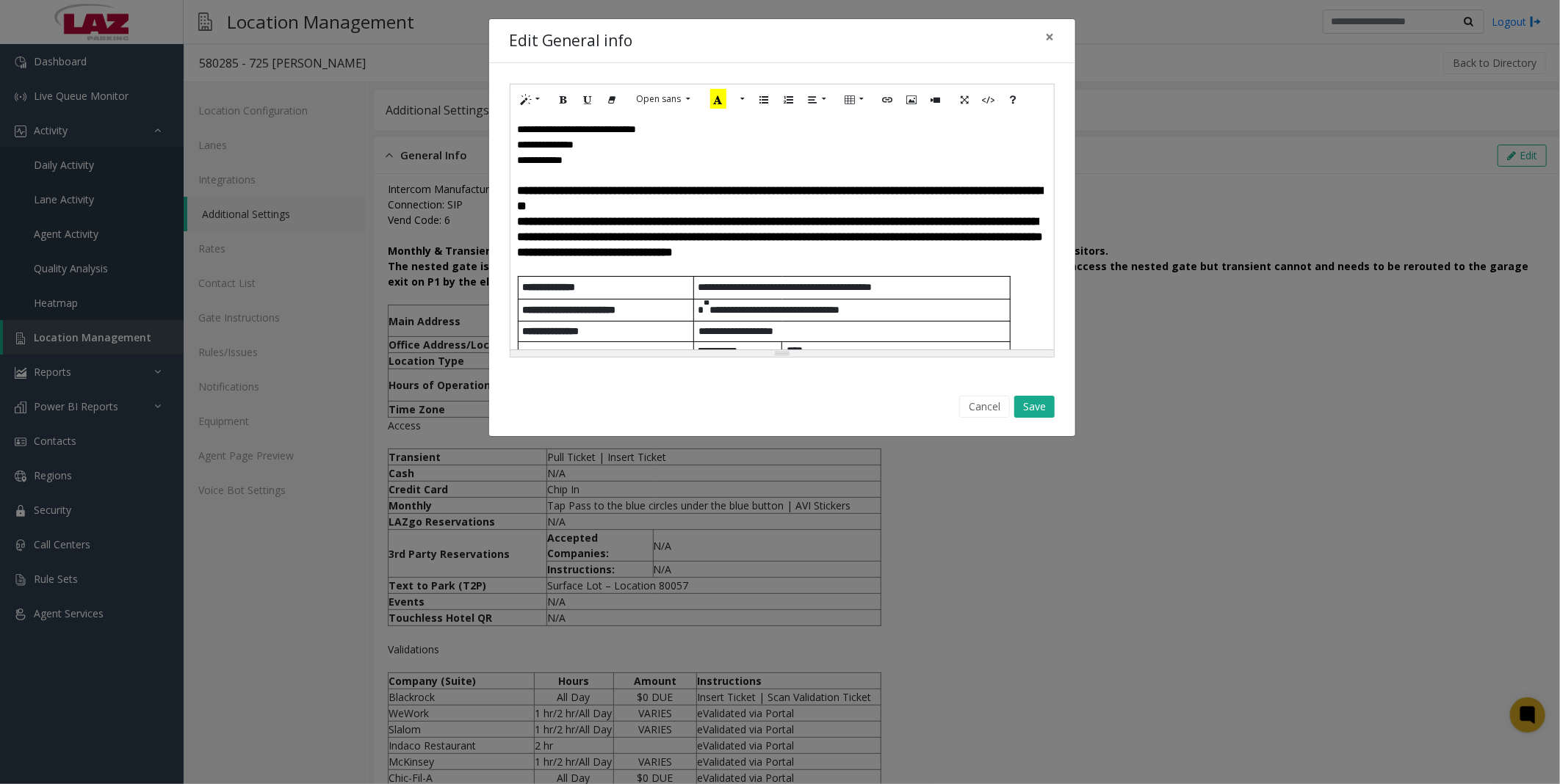
click at [630, 260] on p "**********" at bounding box center [782, 237] width 529 height 46
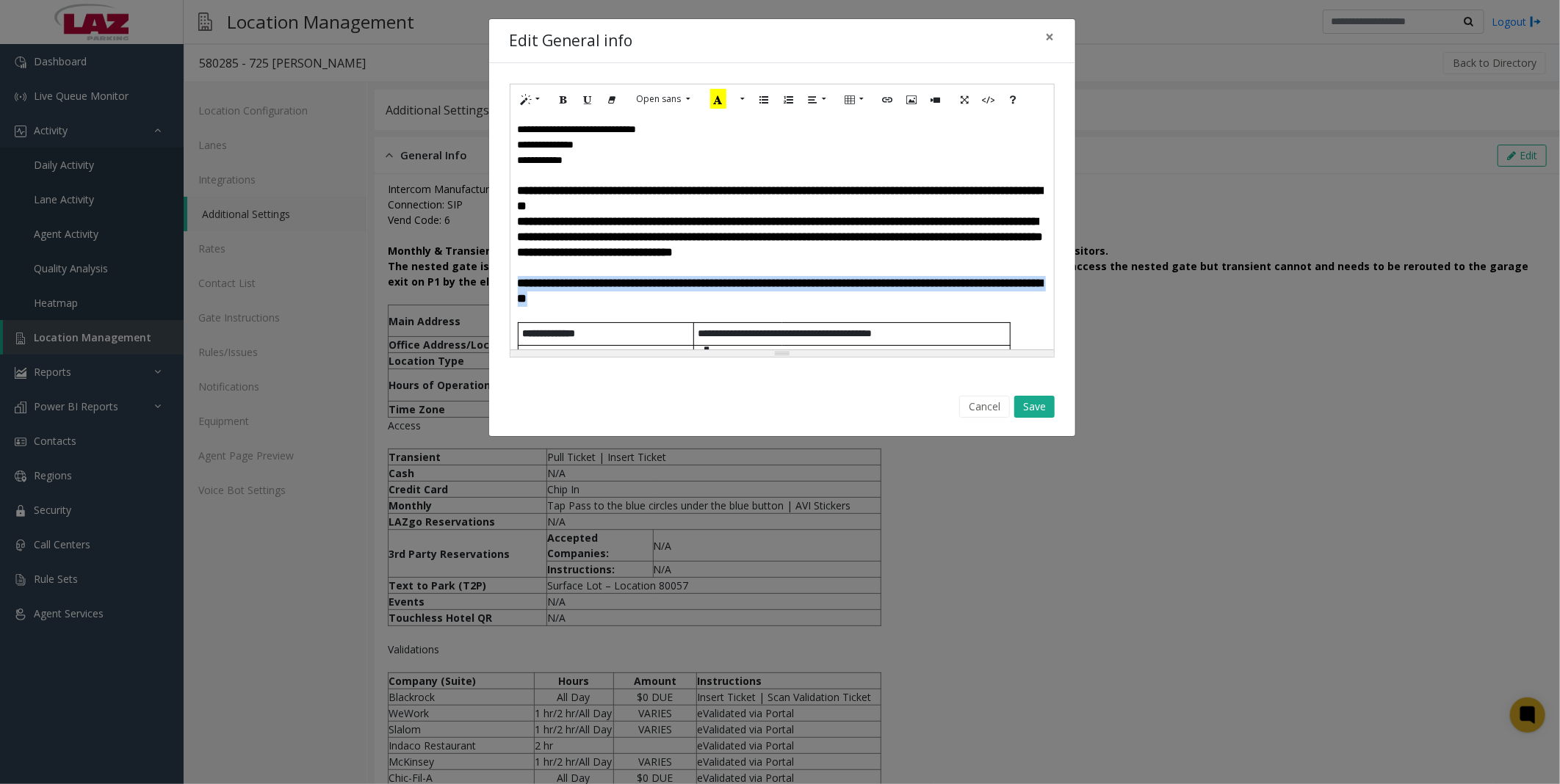
drag, startPoint x: 767, startPoint y: 314, endPoint x: 500, endPoint y: 292, distance: 267.9
click at [500, 292] on div "**********" at bounding box center [781, 220] width 586 height 315
click at [697, 104] on icon "Recent Color" at bounding box center [718, 99] width 16 height 20
click at [697, 320] on button "Save" at bounding box center [1034, 406] width 40 height 22
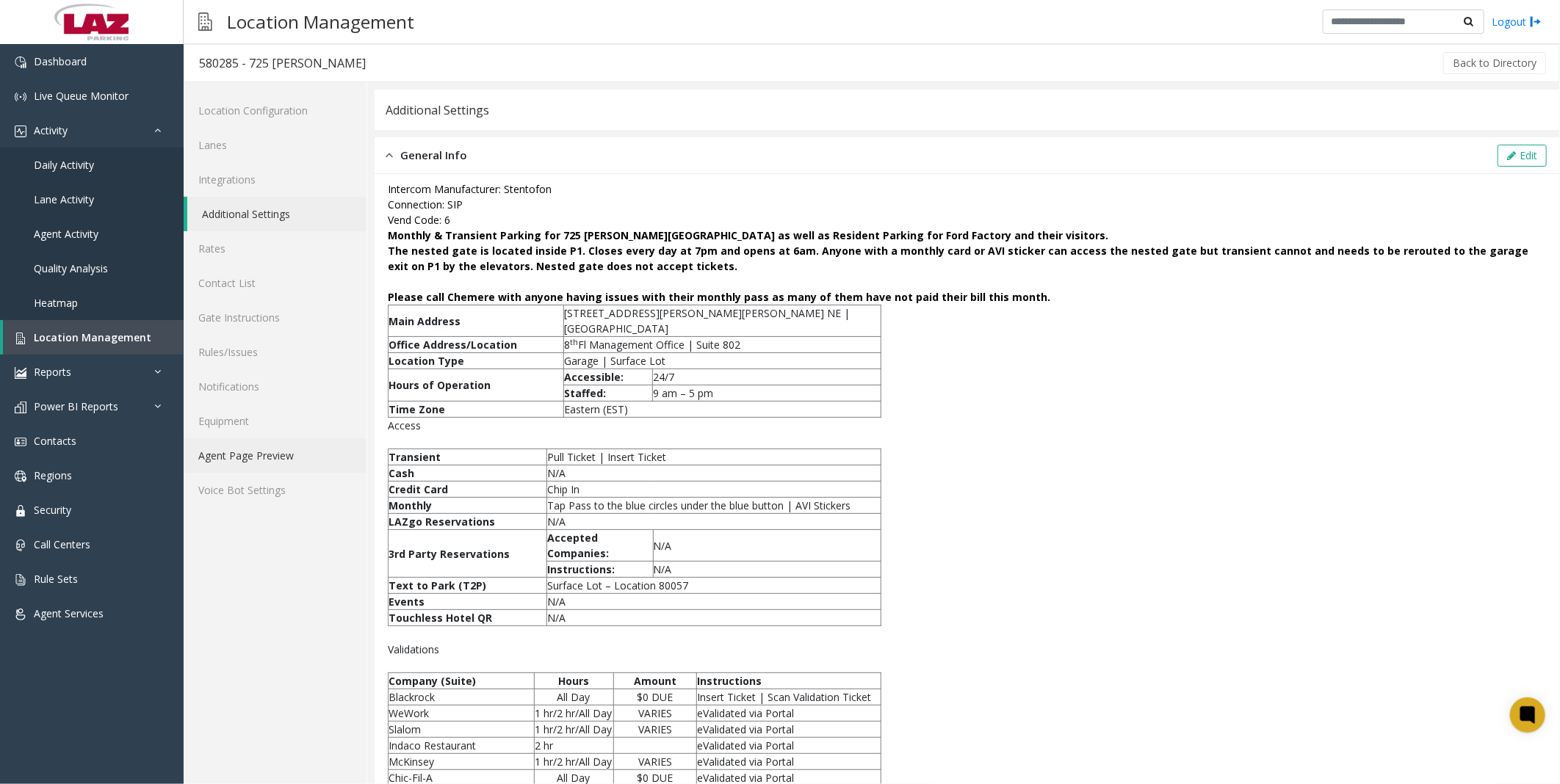
click at [230, 320] on link "Agent Page Preview" at bounding box center [276, 455] width 183 height 35
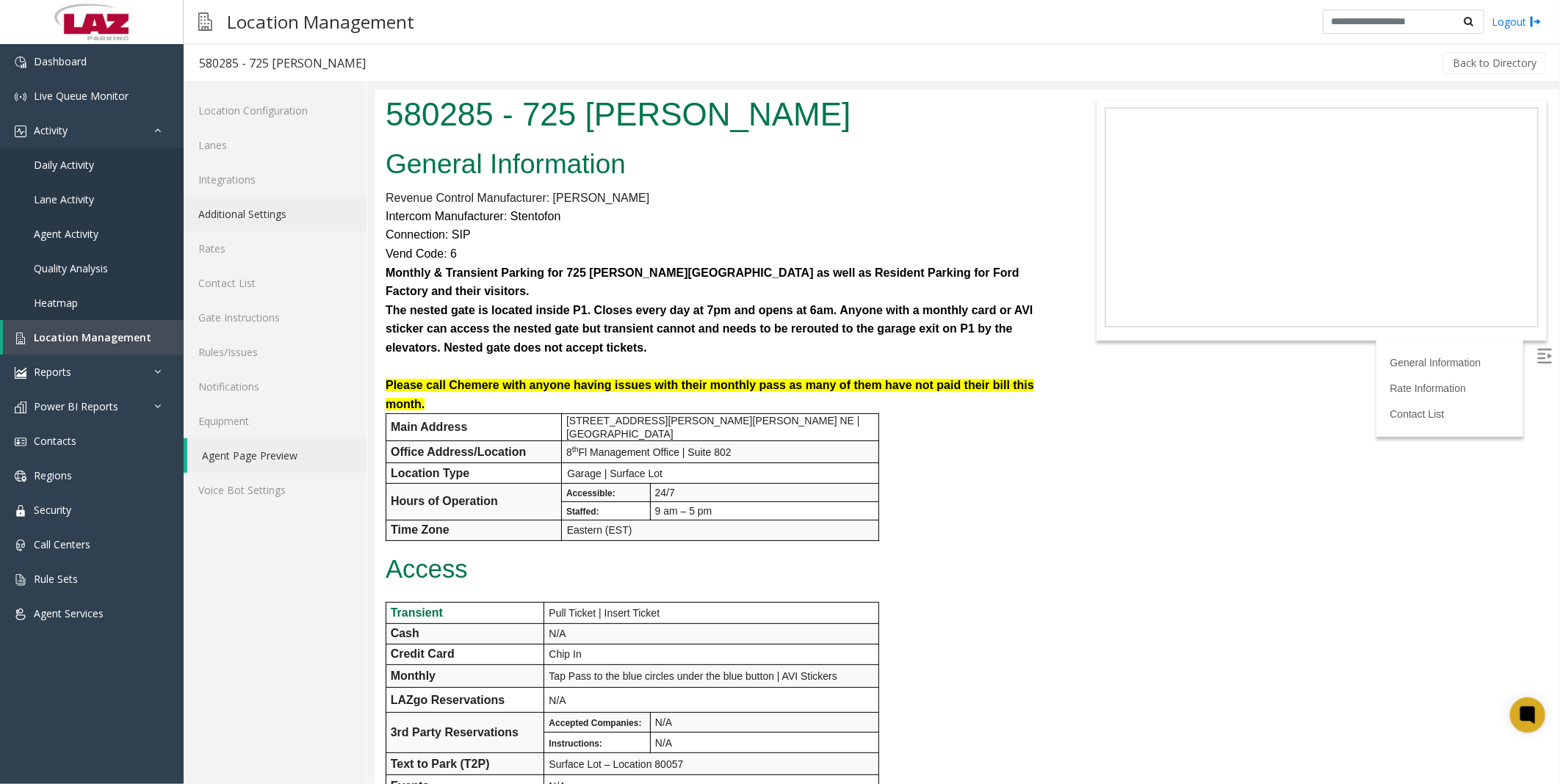
click at [243, 217] on link "Additional Settings" at bounding box center [276, 213] width 183 height 35
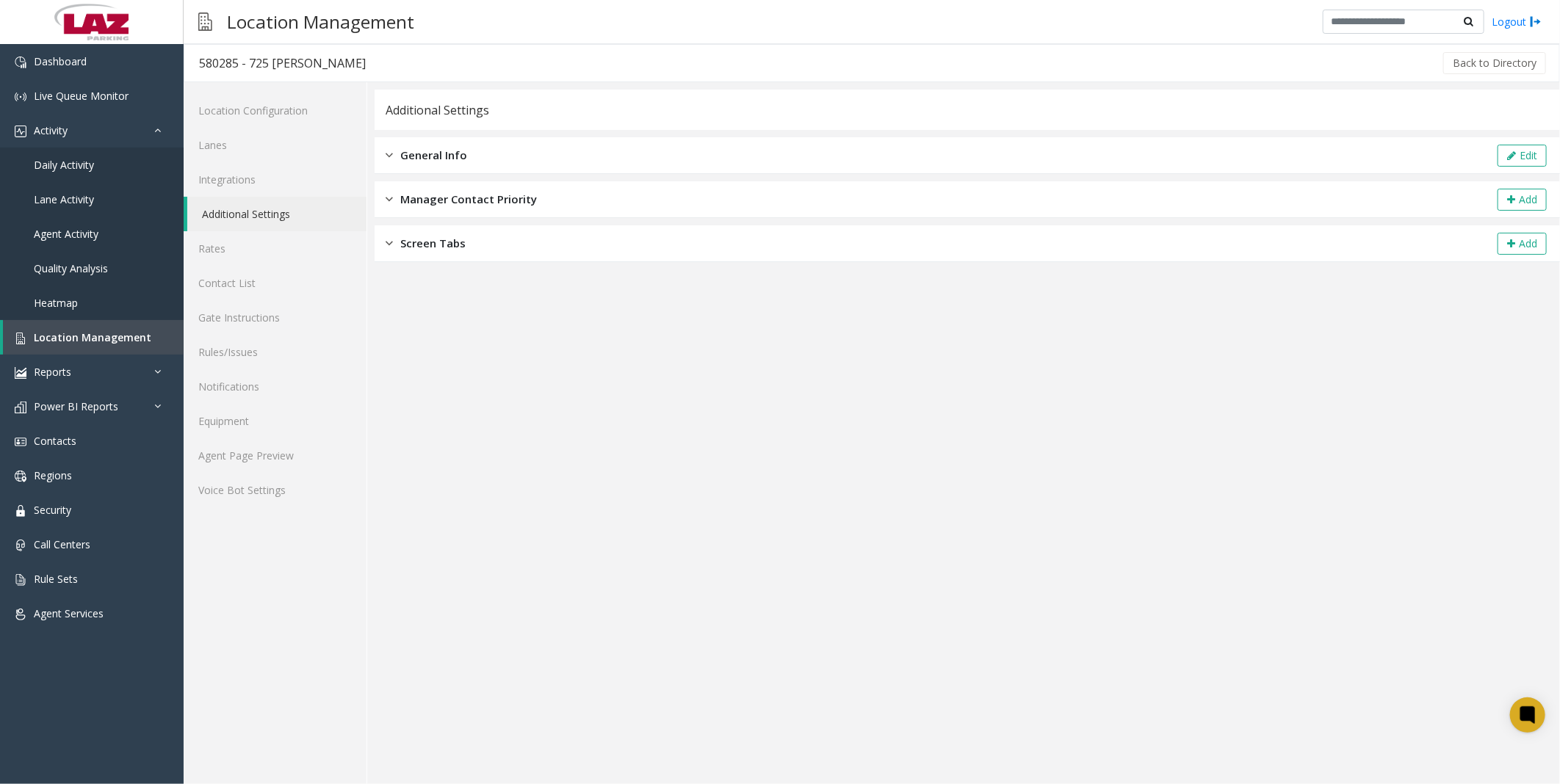
click at [548, 156] on div "General Info Edit" at bounding box center [967, 156] width 1186 height 36
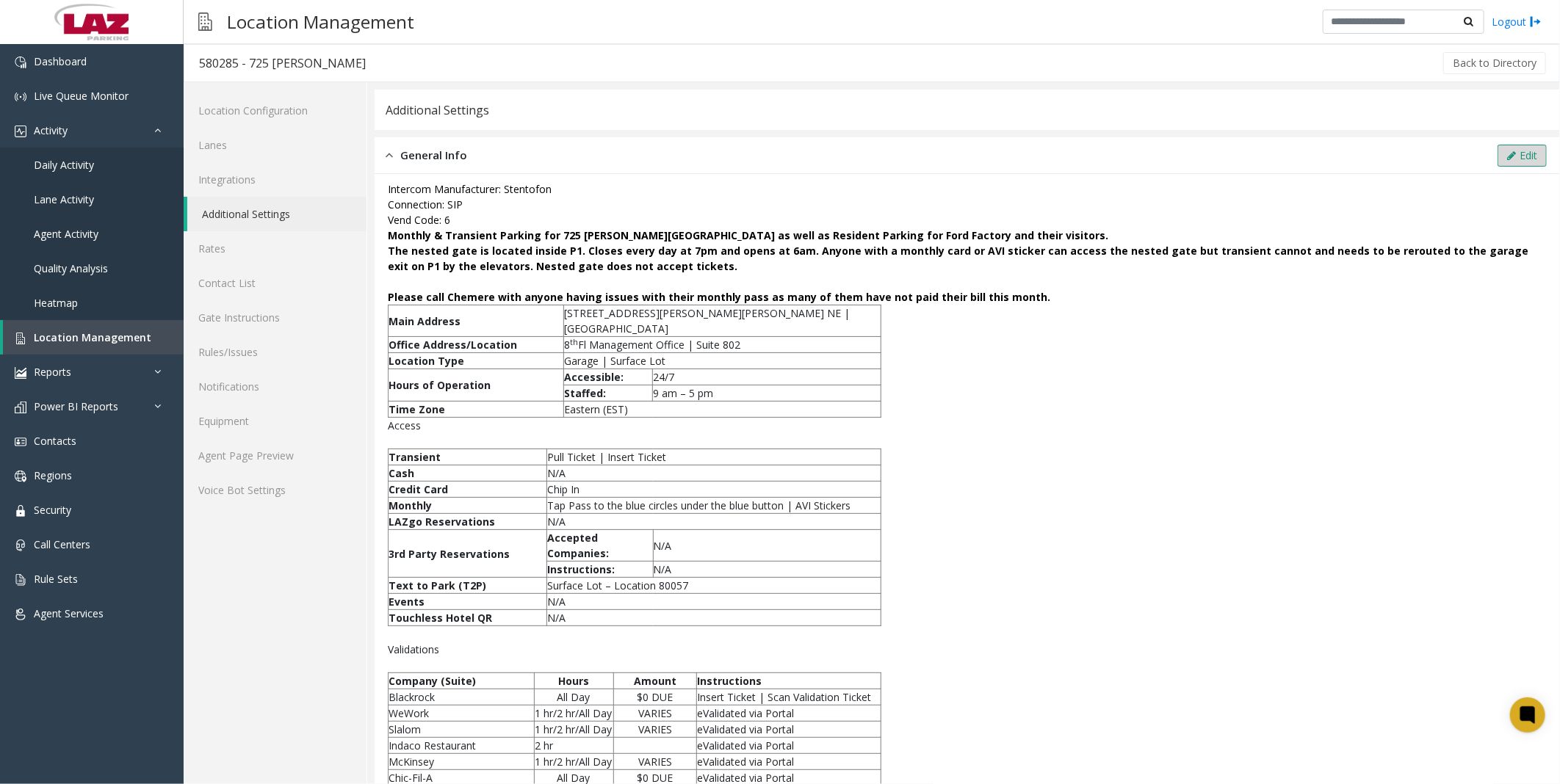
click at [697, 152] on button "Edit" at bounding box center [1522, 156] width 49 height 22
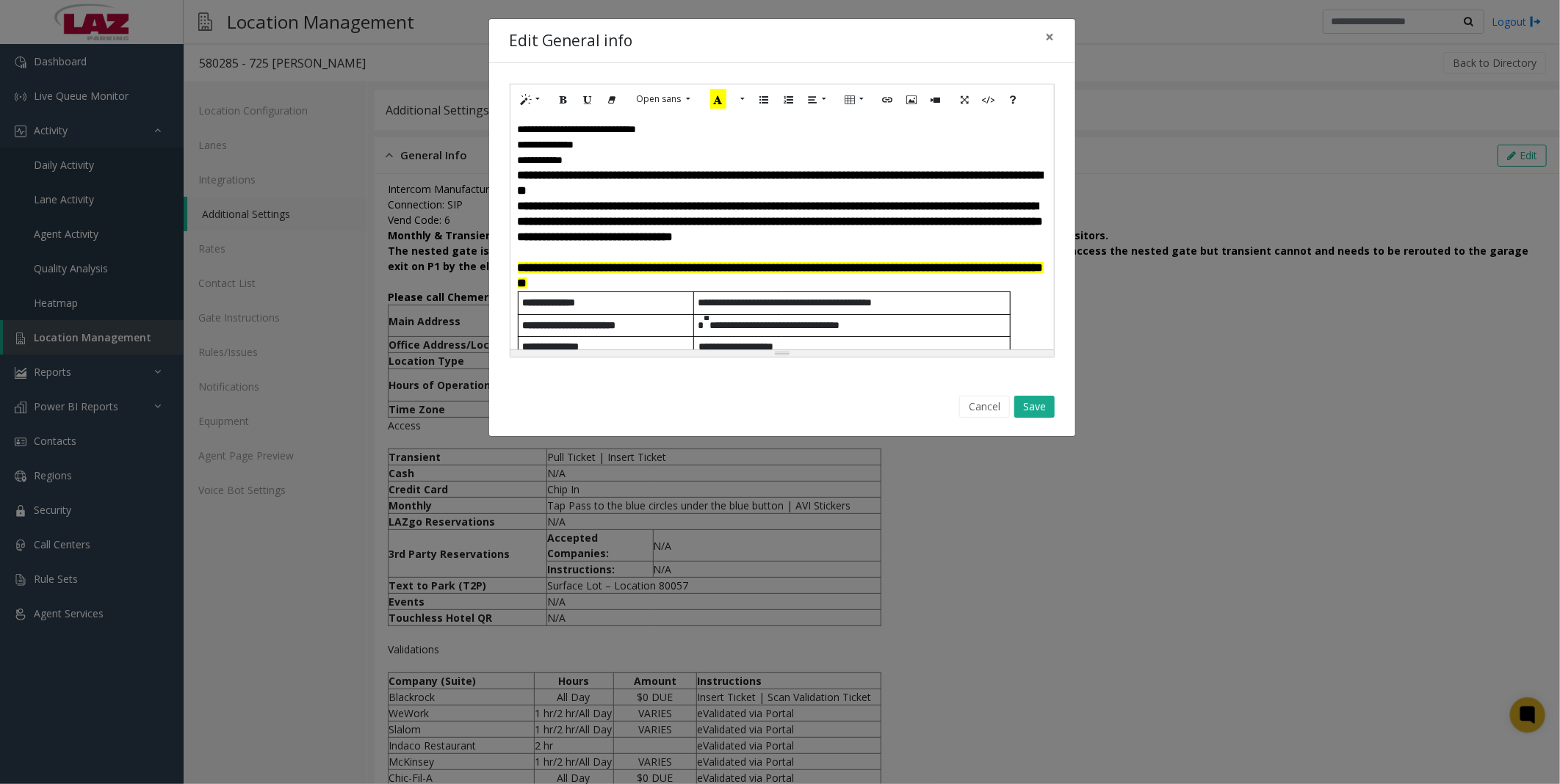
click at [635, 279] on font "**********" at bounding box center [781, 276] width 526 height 27
click at [518, 281] on font "**********" at bounding box center [781, 276] width 526 height 27
click at [697, 320] on button "Save" at bounding box center [1034, 406] width 40 height 22
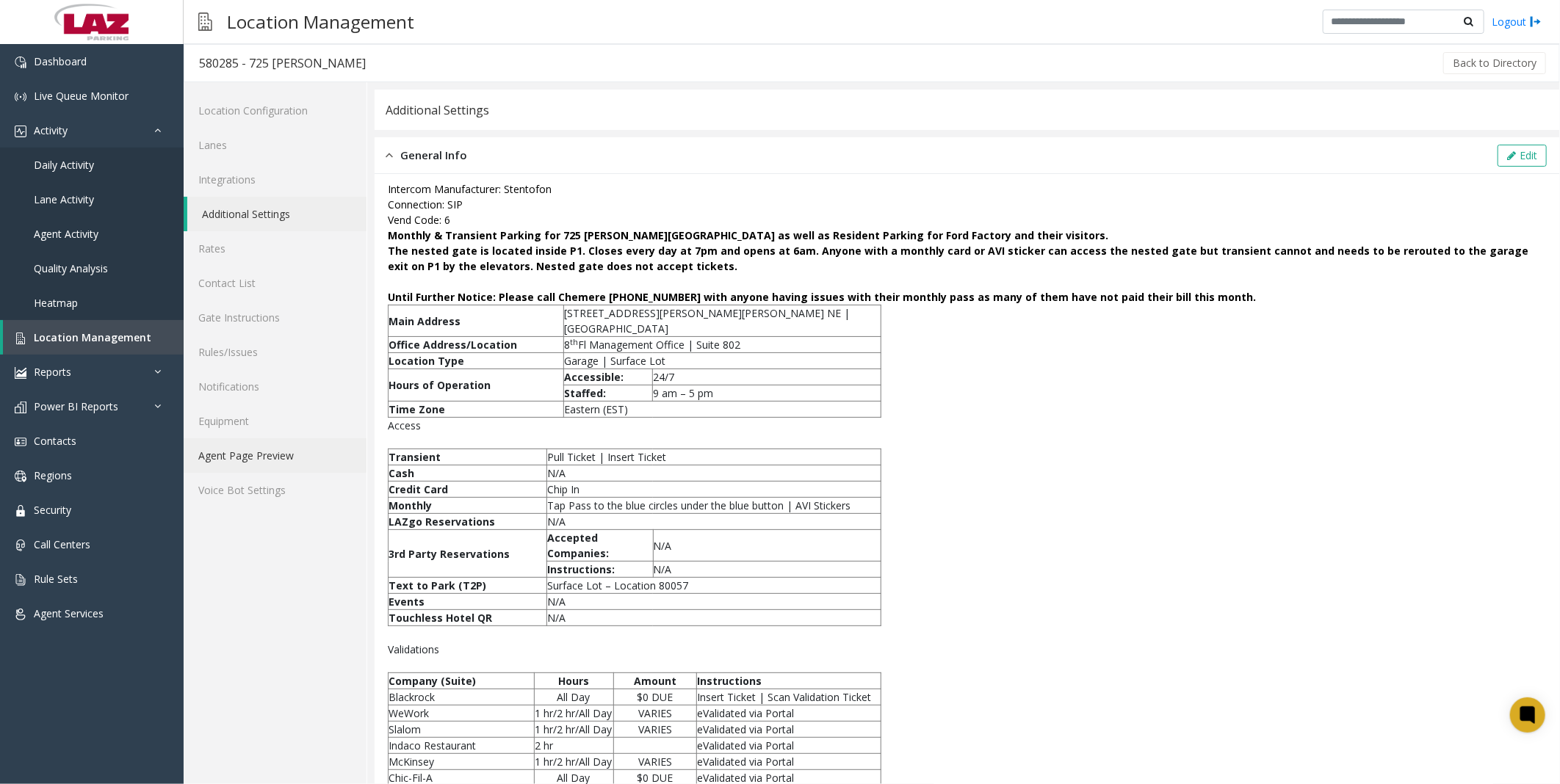
click at [266, 320] on link "Agent Page Preview" at bounding box center [276, 455] width 183 height 35
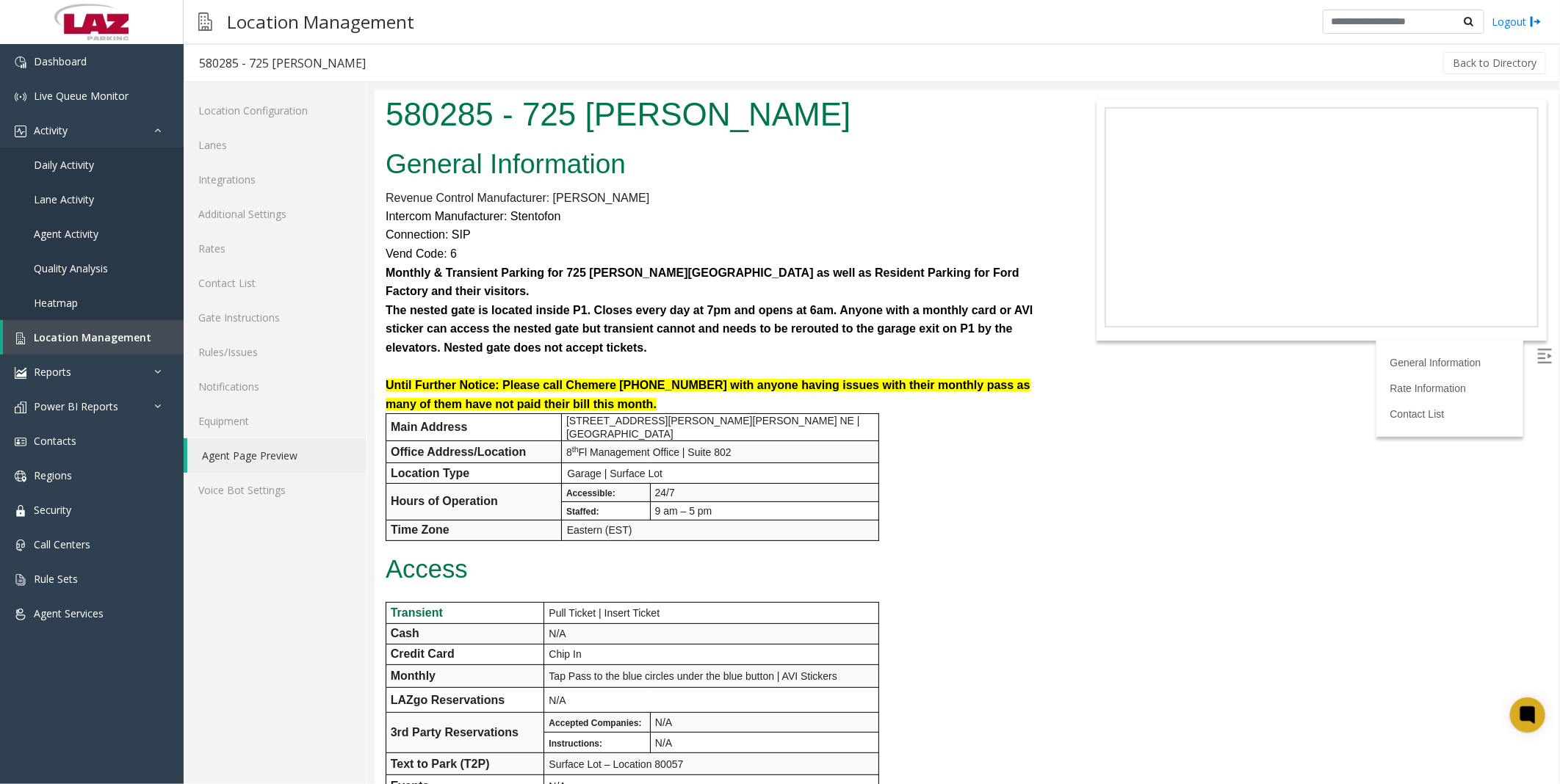
click at [222, 320] on link "Rules/Issues" at bounding box center [276, 352] width 183 height 35
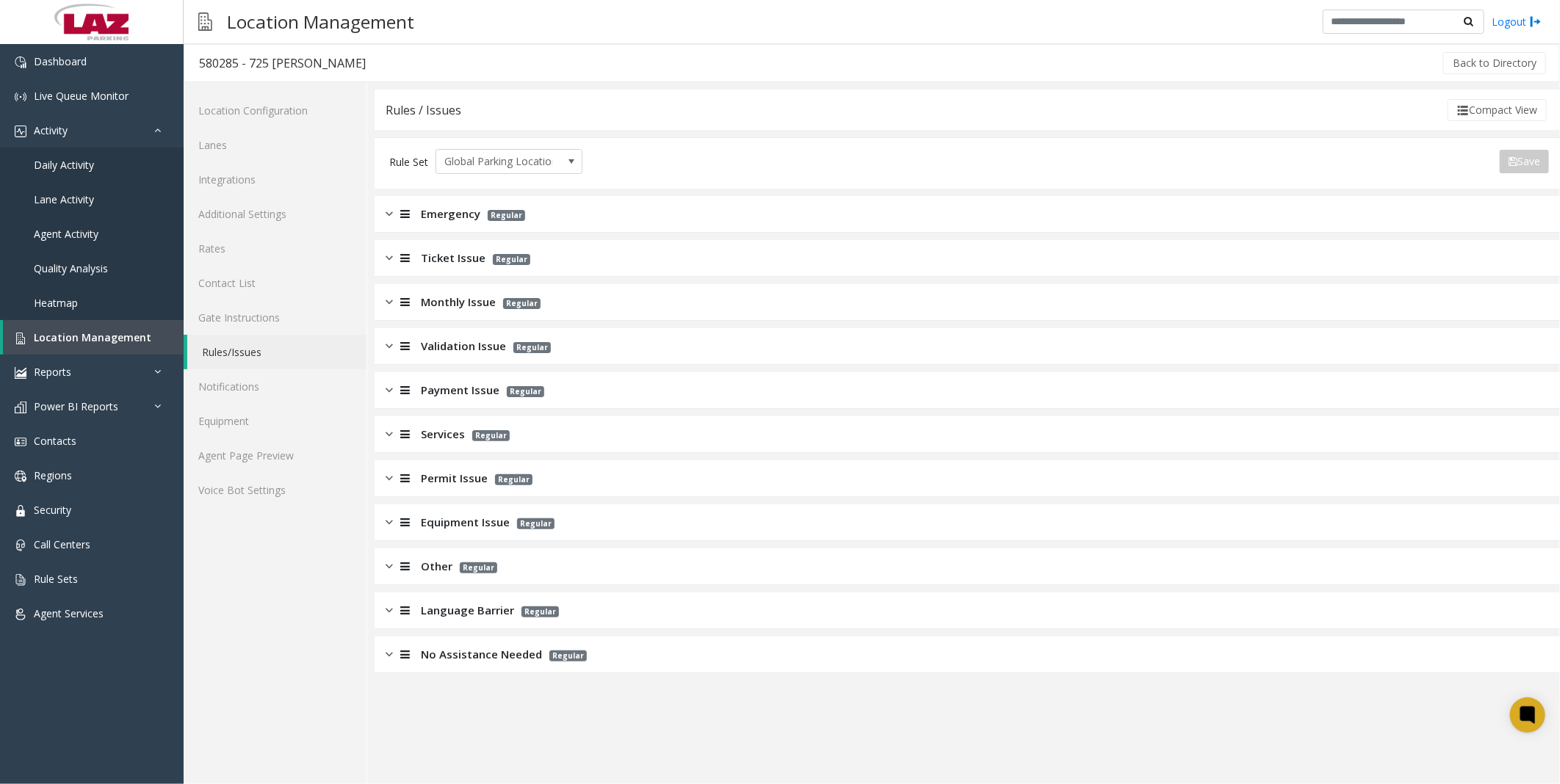
click at [459, 294] on span "Monthly Issue" at bounding box center [458, 301] width 75 height 17
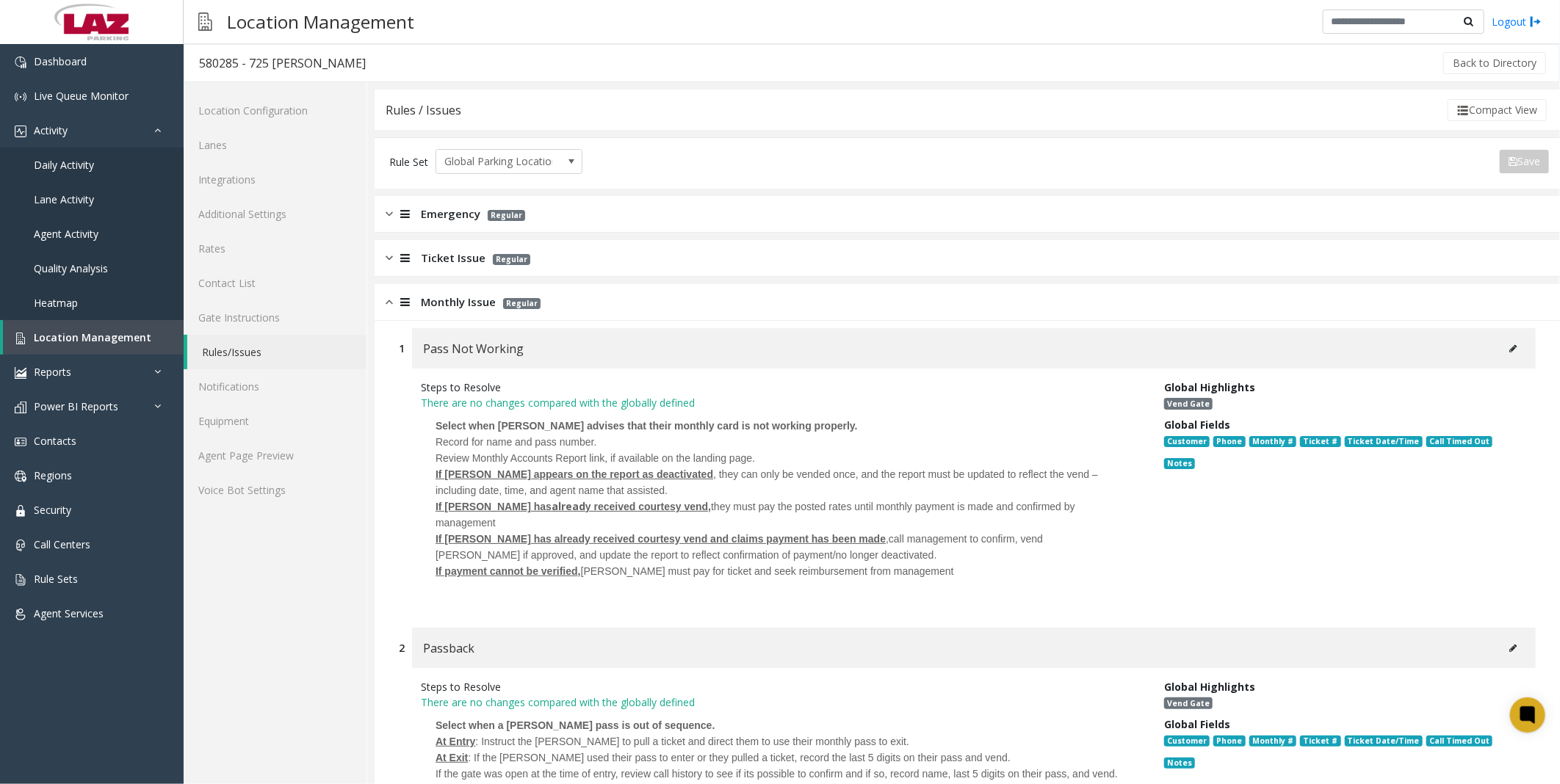
click at [697, 320] on icon at bounding box center [1513, 349] width 7 height 9
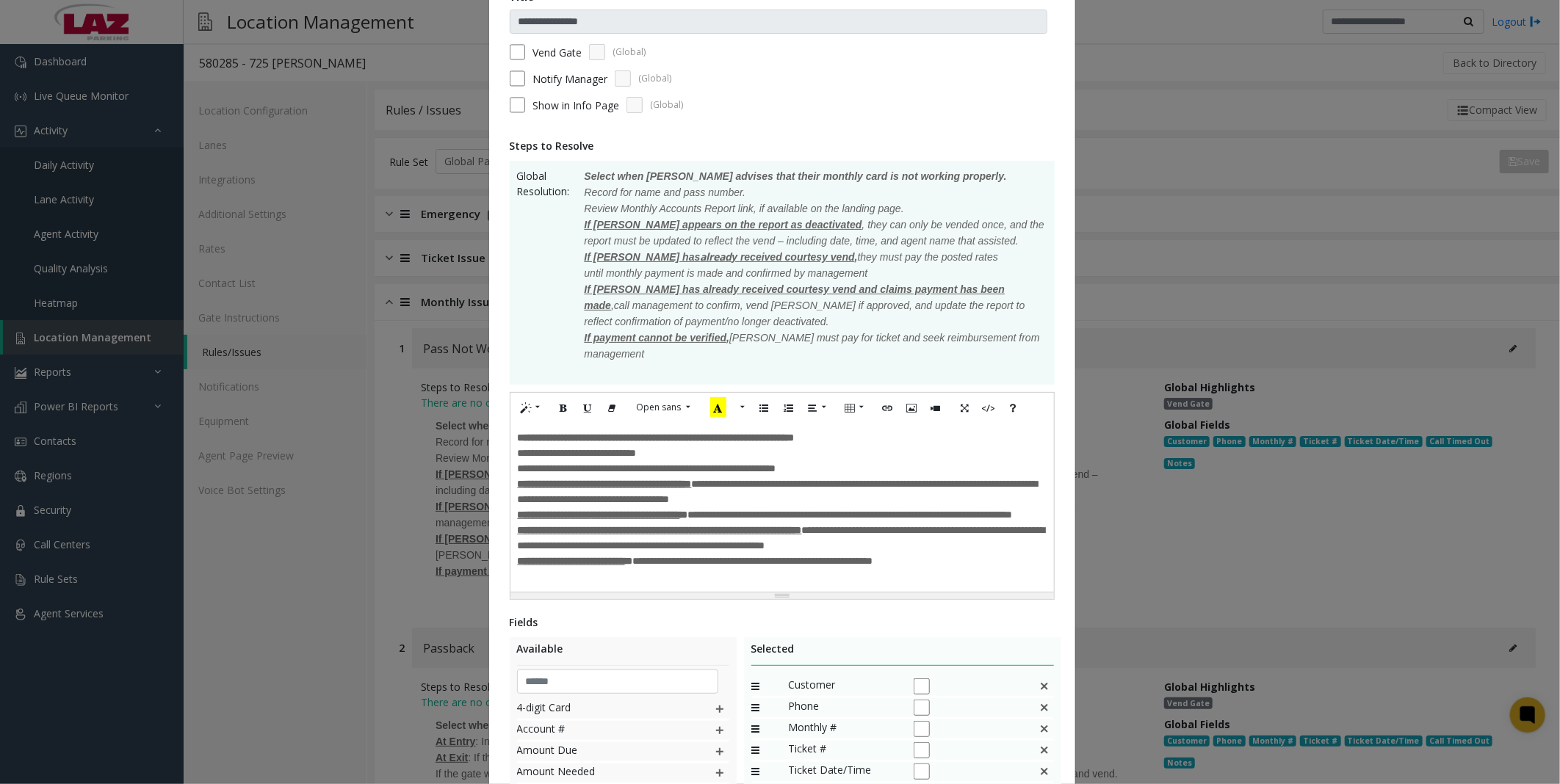
scroll to position [376, 0]
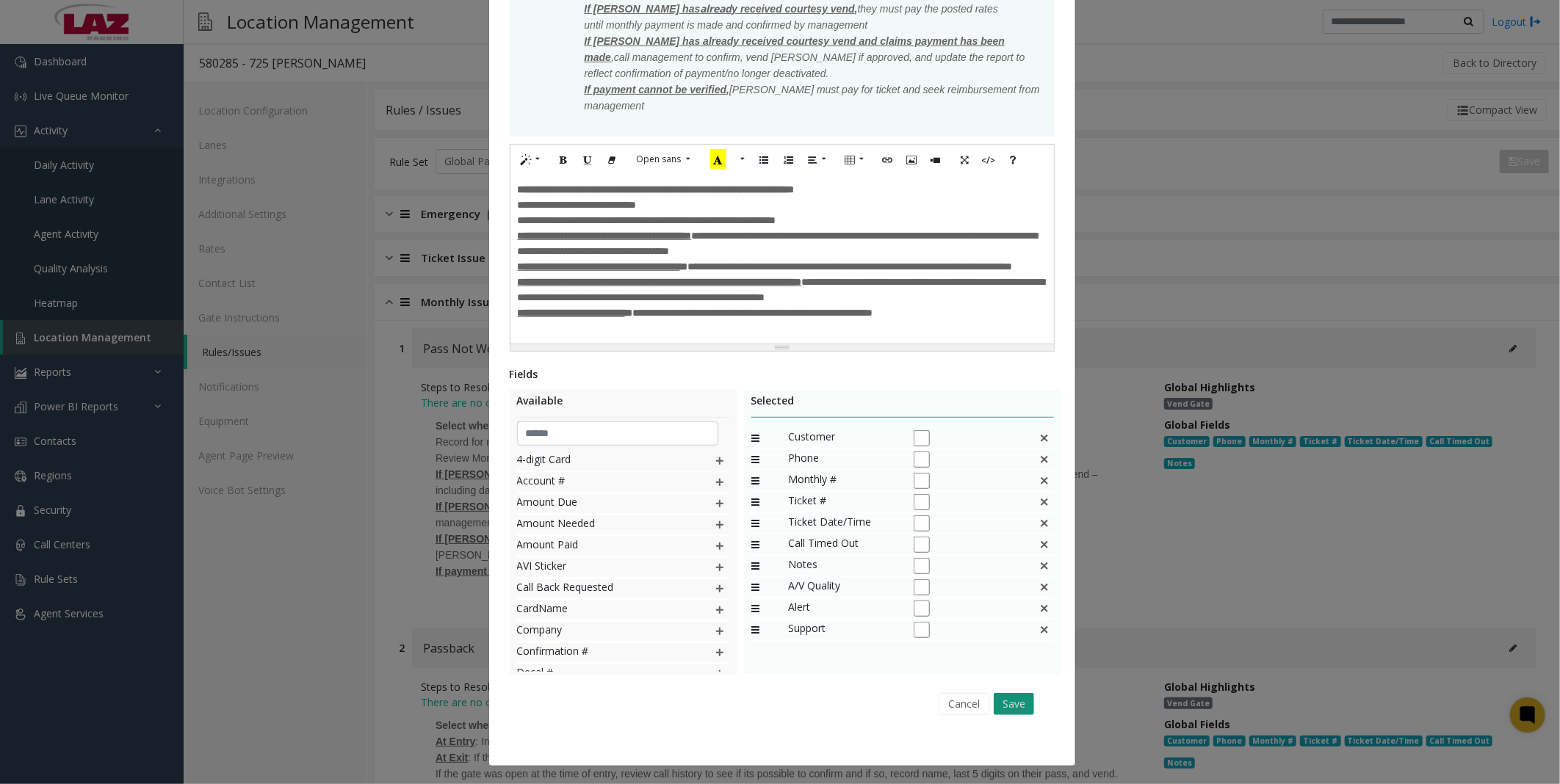
click at [697, 320] on button "Save" at bounding box center [1013, 704] width 40 height 22
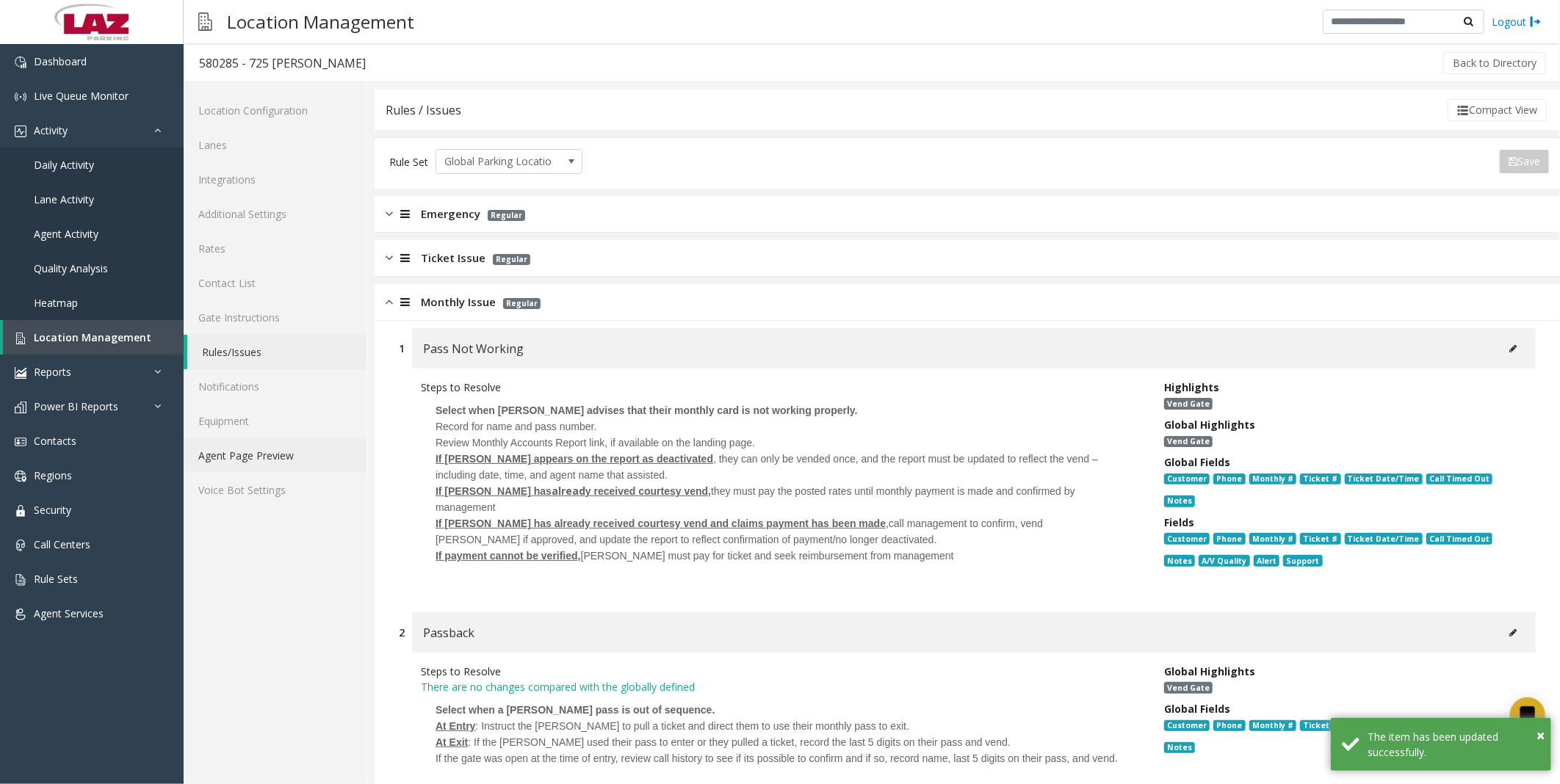
click at [225, 320] on link "Agent Page Preview" at bounding box center [276, 455] width 183 height 35
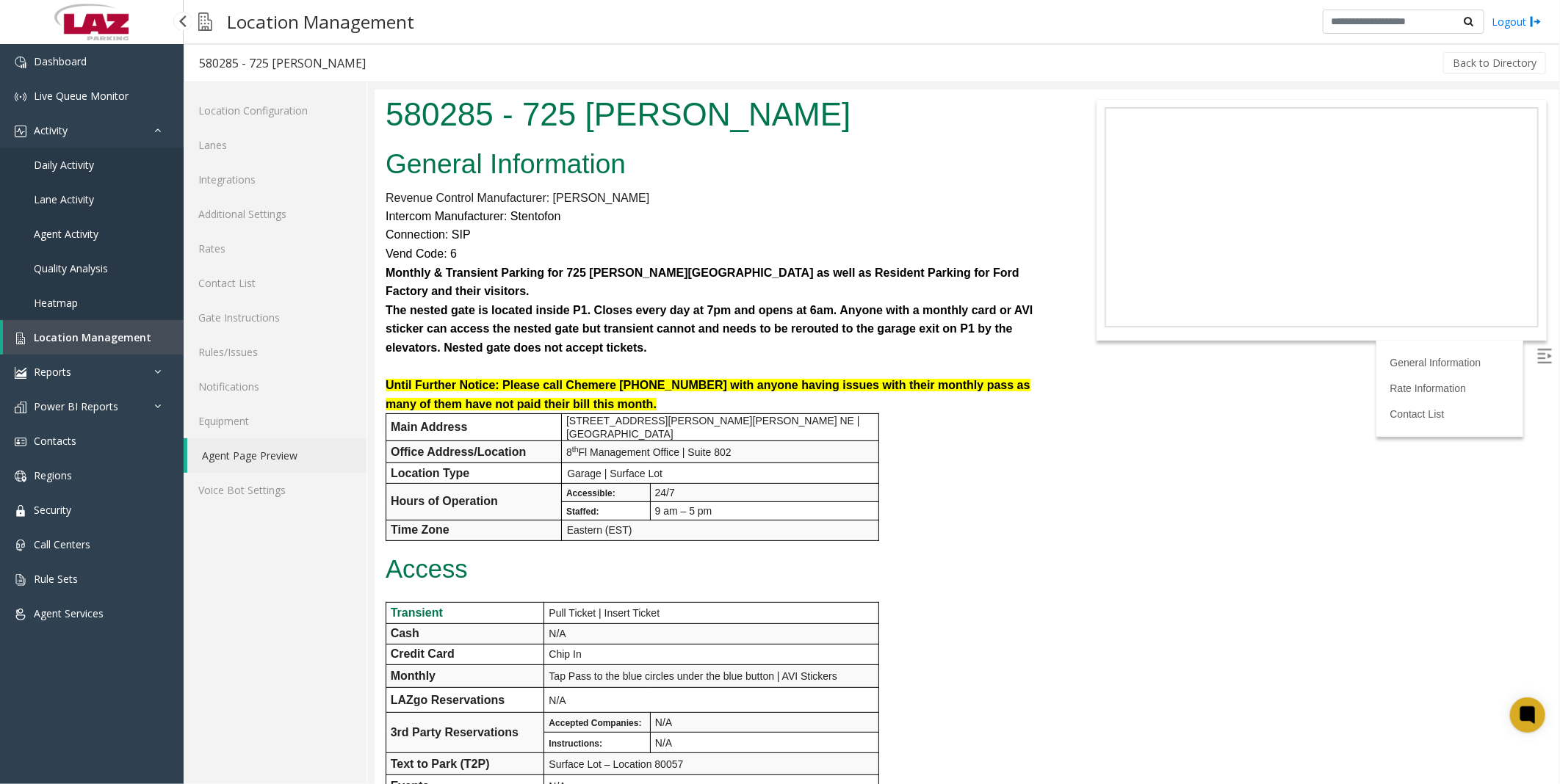
click at [53, 320] on span "Location Management" at bounding box center [92, 338] width 117 height 14
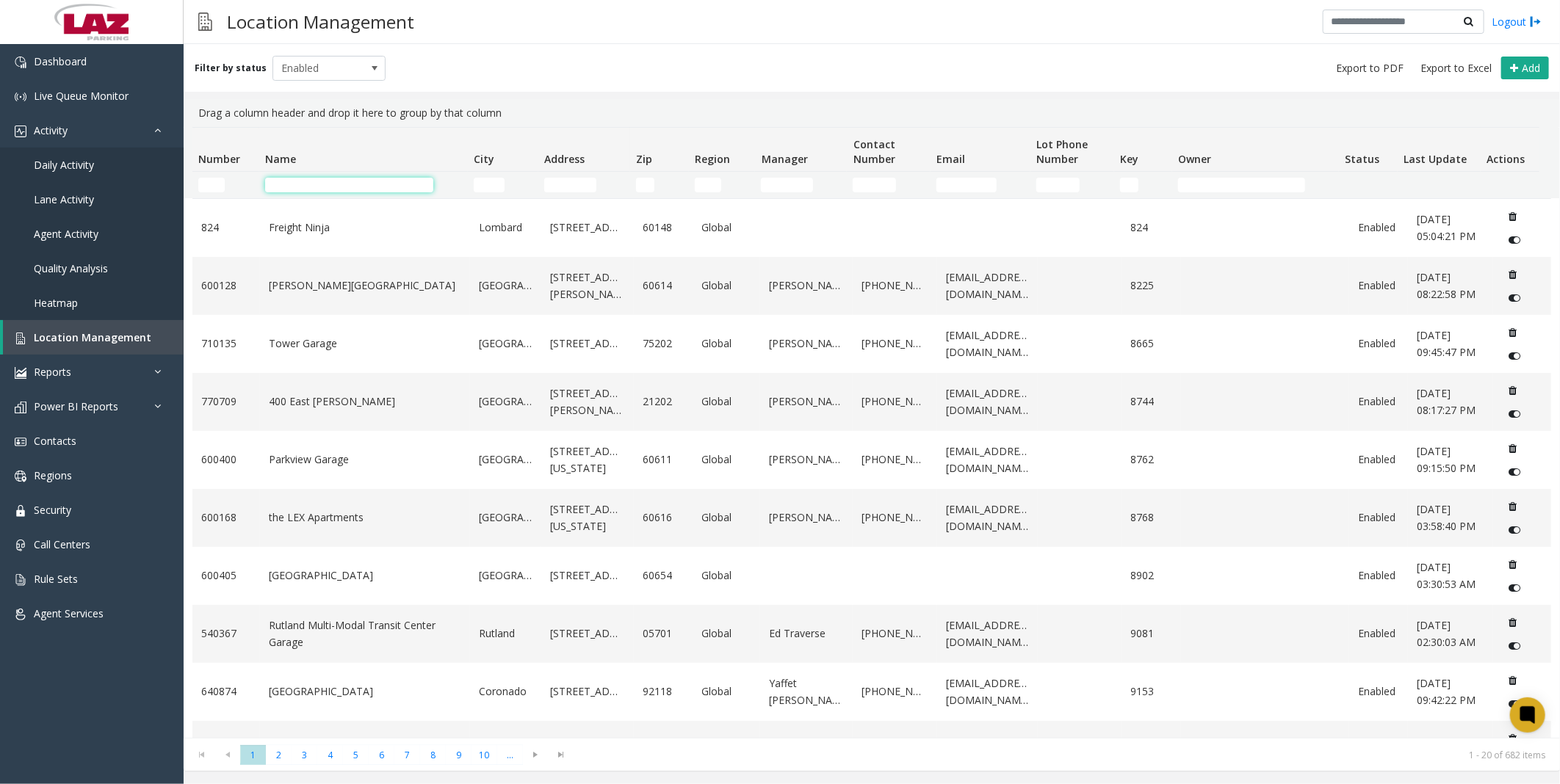
click at [343, 192] on input "Name Filter" at bounding box center [348, 185] width 168 height 15
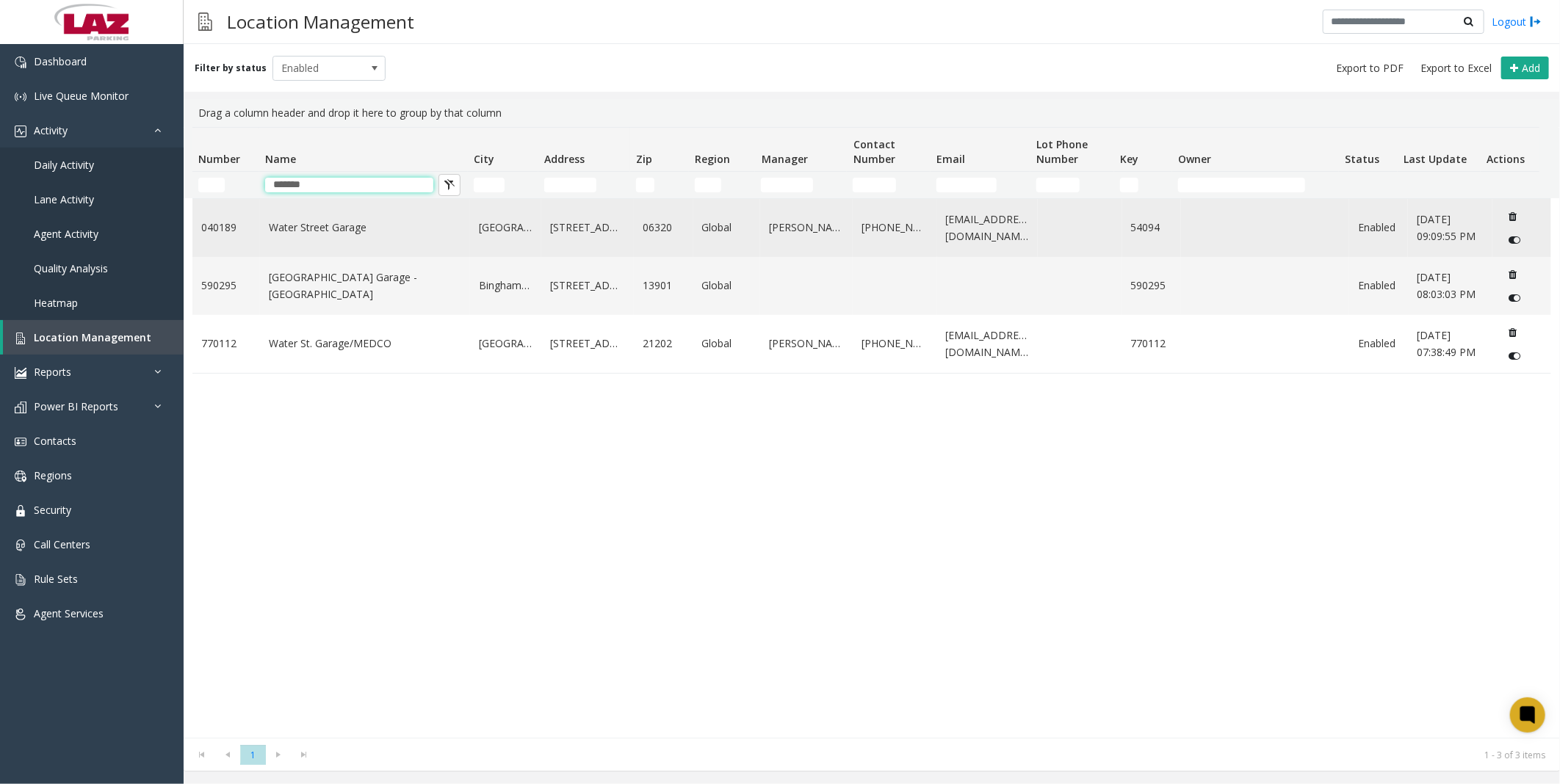
type input "*******"
click at [258, 239] on td "040189" at bounding box center [226, 228] width 68 height 58
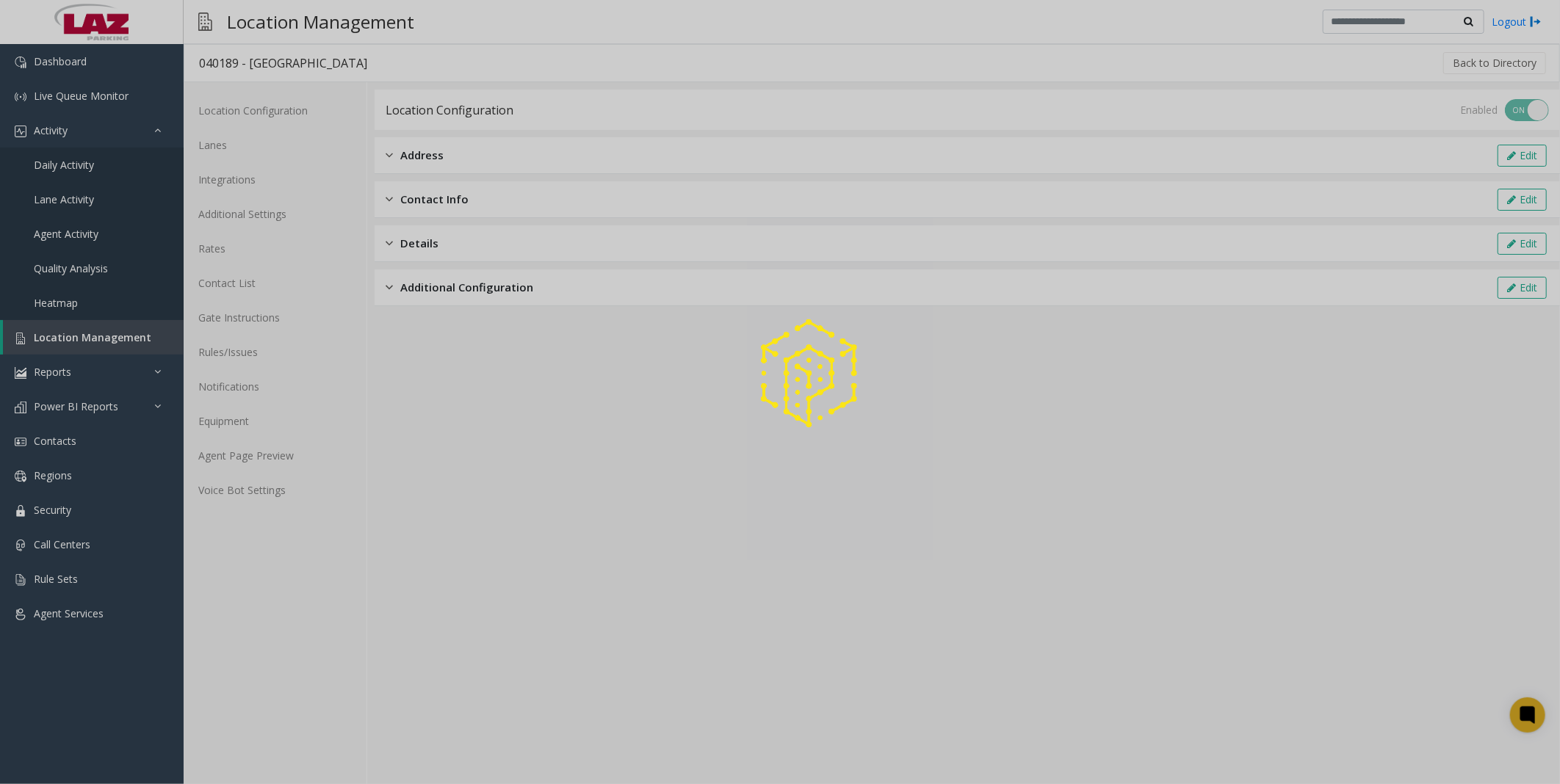
drag, startPoint x: 258, startPoint y: 239, endPoint x: 277, endPoint y: 230, distance: 21.0
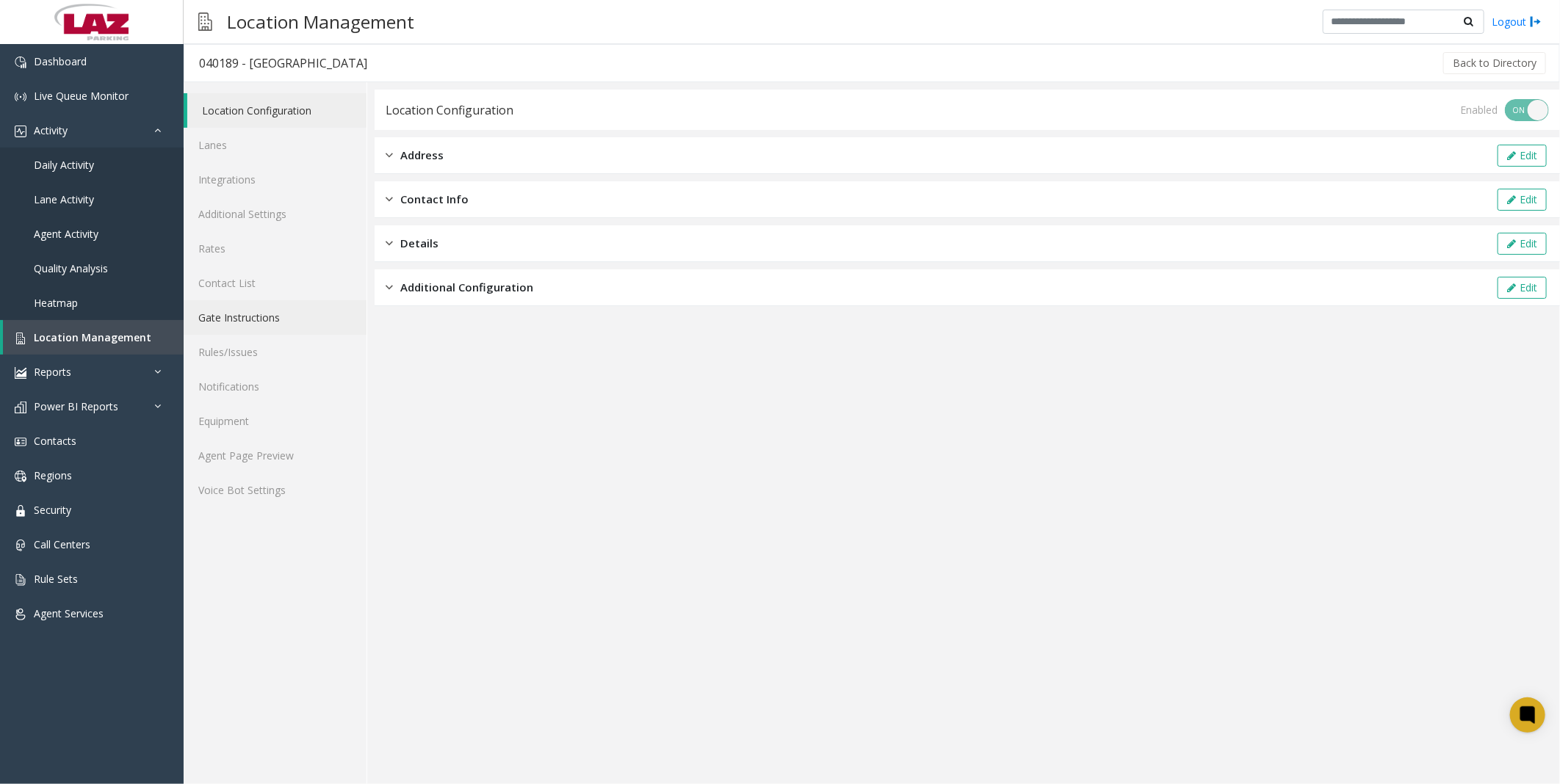
click at [252, 320] on link "Gate Instructions" at bounding box center [276, 317] width 183 height 35
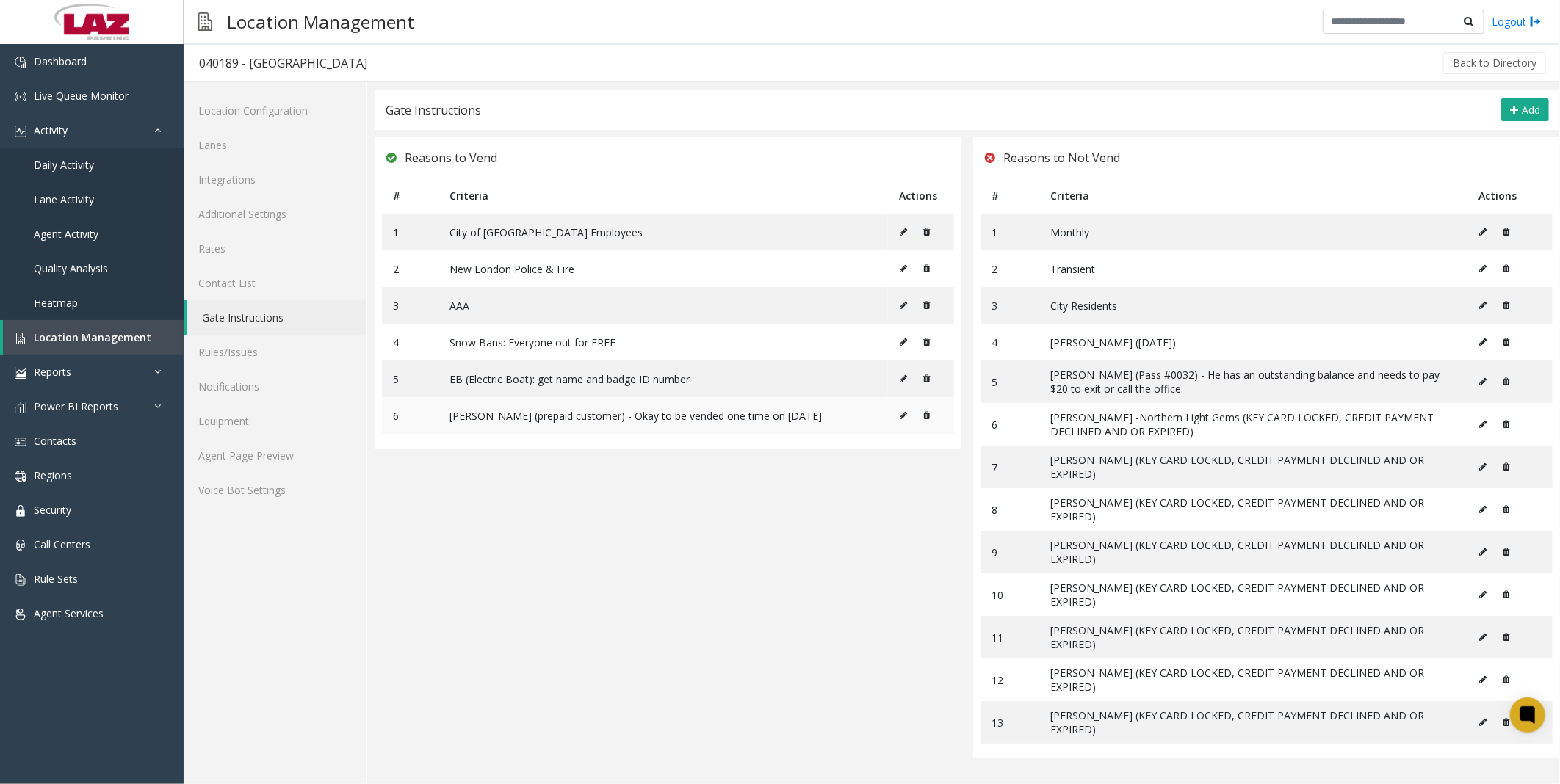
click at [697, 320] on icon at bounding box center [903, 416] width 7 height 9
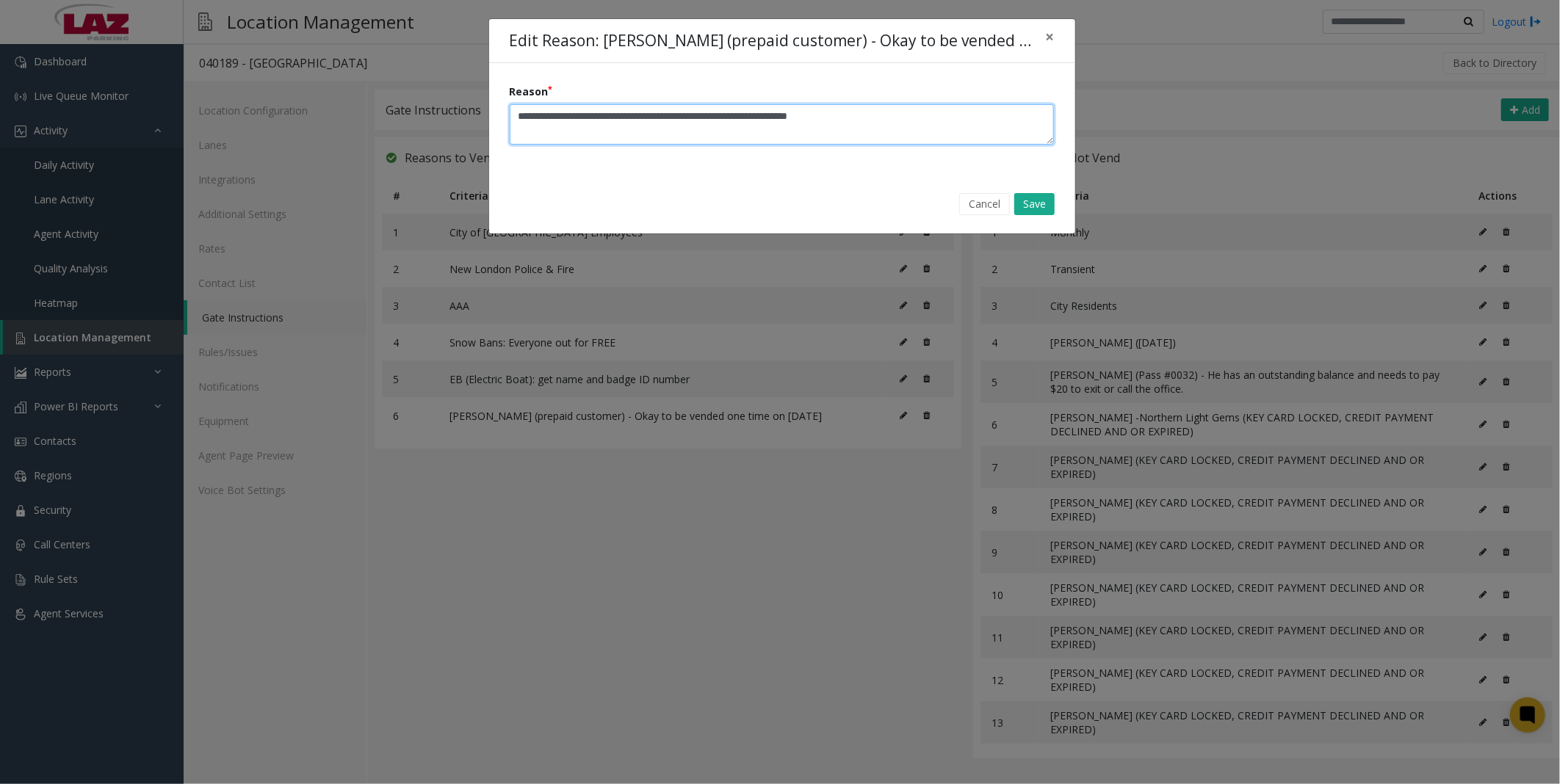
drag, startPoint x: 574, startPoint y: 113, endPoint x: 459, endPoint y: 116, distance: 115.0
click at [459, 116] on div "Edit Reason: [PERSON_NAME] (prepaid customer) - Okay to be vended one time on […" at bounding box center [780, 392] width 1560 height 784
drag, startPoint x: 889, startPoint y: 117, endPoint x: 831, endPoint y: 116, distance: 58.0
click at [697, 116] on textarea "Reason" at bounding box center [781, 124] width 545 height 40
click at [697, 112] on textarea "Reason" at bounding box center [781, 124] width 545 height 40
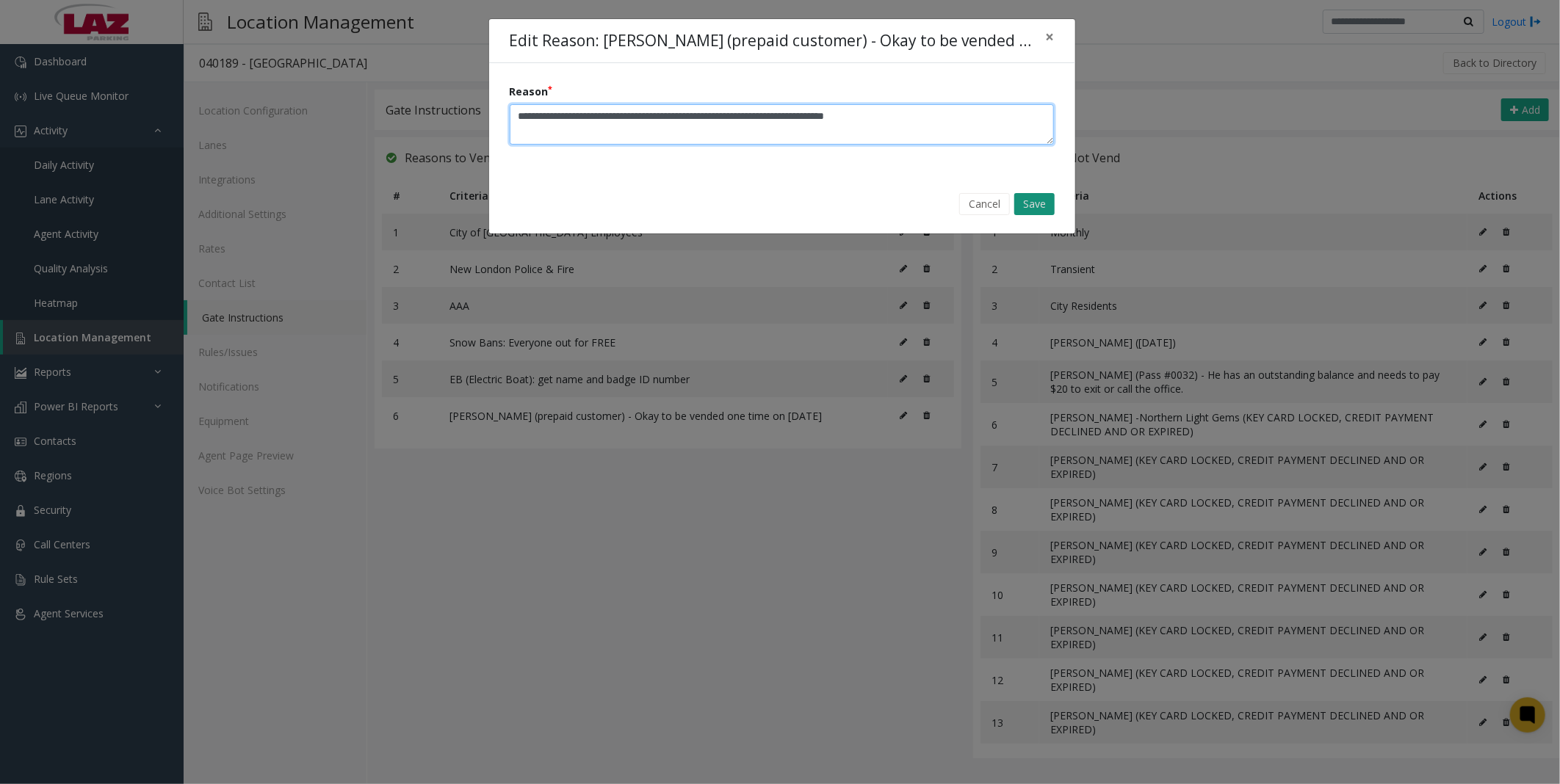
type textarea "**********"
click at [697, 204] on button "Save" at bounding box center [1034, 204] width 40 height 22
